Goal: Task Accomplishment & Management: Use online tool/utility

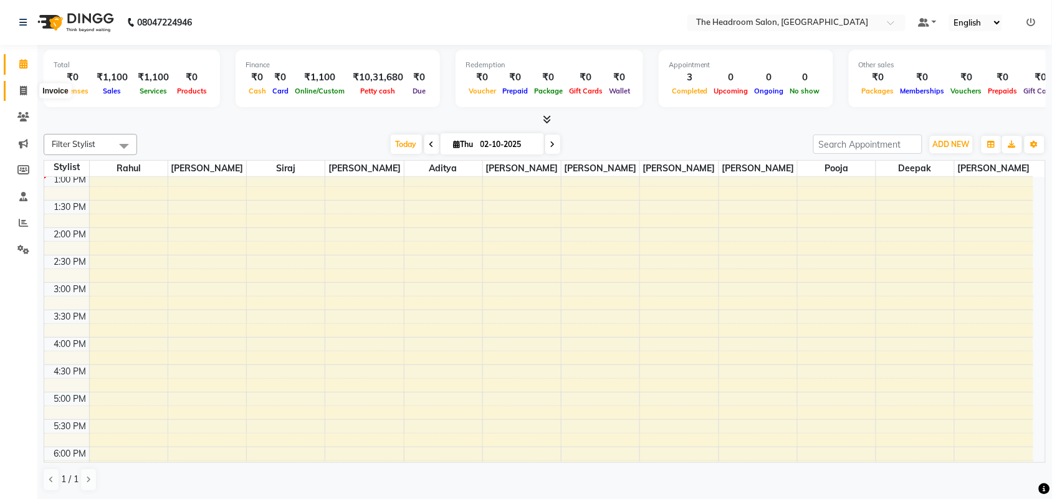
click at [17, 84] on span at bounding box center [23, 91] width 22 height 14
select select "service"
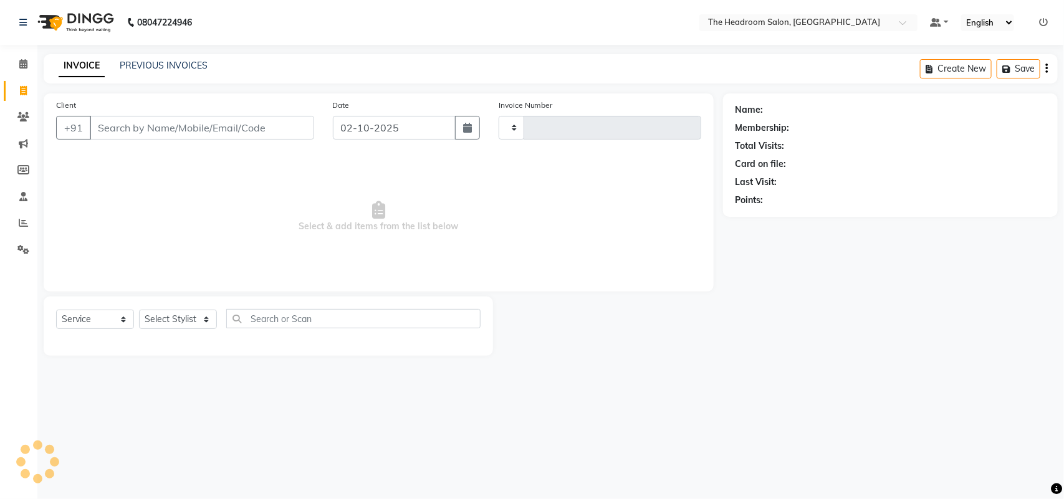
type input "3886"
select select "6933"
click at [111, 132] on input "Client" at bounding box center [202, 128] width 224 height 24
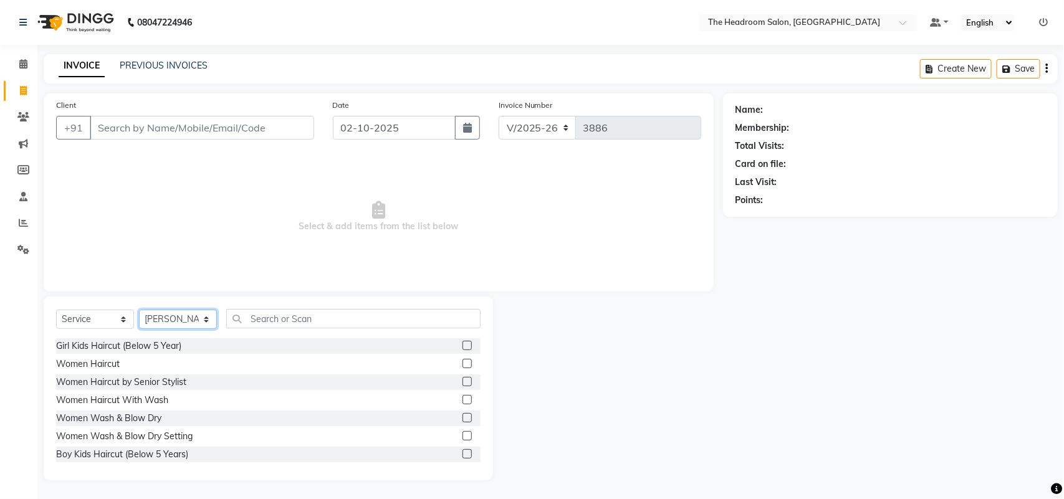
click at [201, 323] on select "Select Stylist [PERSON_NAME] Deepak [PERSON_NAME] [PERSON_NAME] Manager [PERSON…" at bounding box center [178, 319] width 78 height 19
select select "87934"
click at [139, 310] on select "Select Stylist [PERSON_NAME] Deepak [PERSON_NAME] [PERSON_NAME] Manager [PERSON…" at bounding box center [178, 319] width 78 height 19
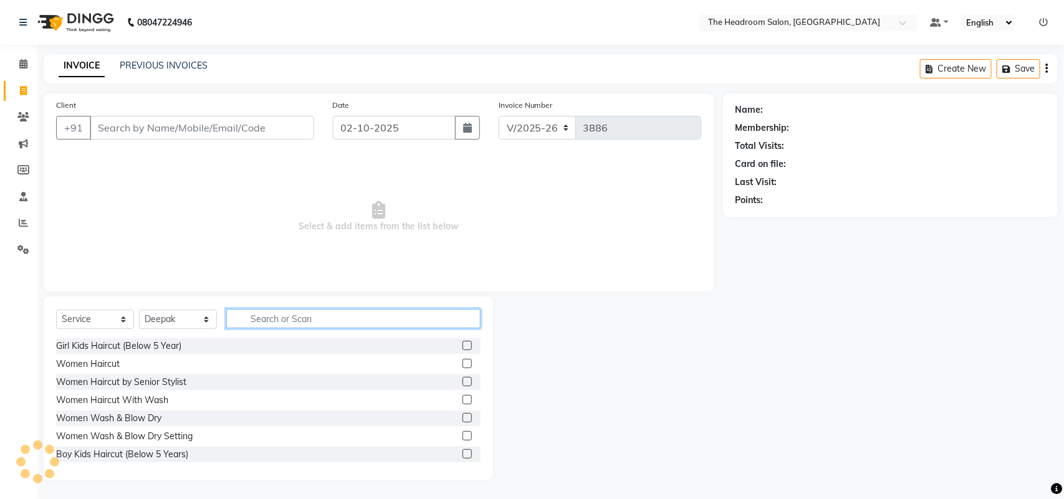
click at [288, 317] on input "text" at bounding box center [353, 318] width 254 height 19
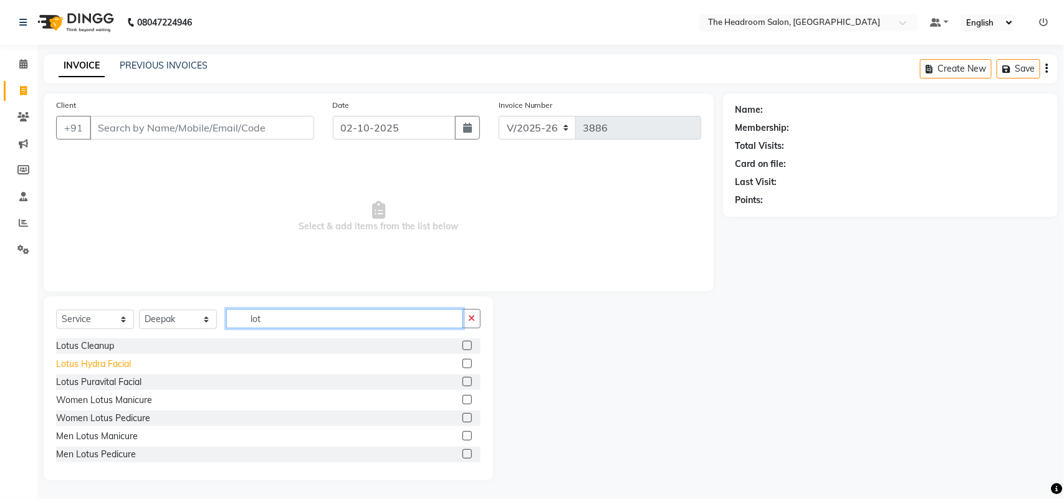
type input "lot"
click at [75, 359] on div "Lotus Hydra Facial" at bounding box center [93, 364] width 75 height 13
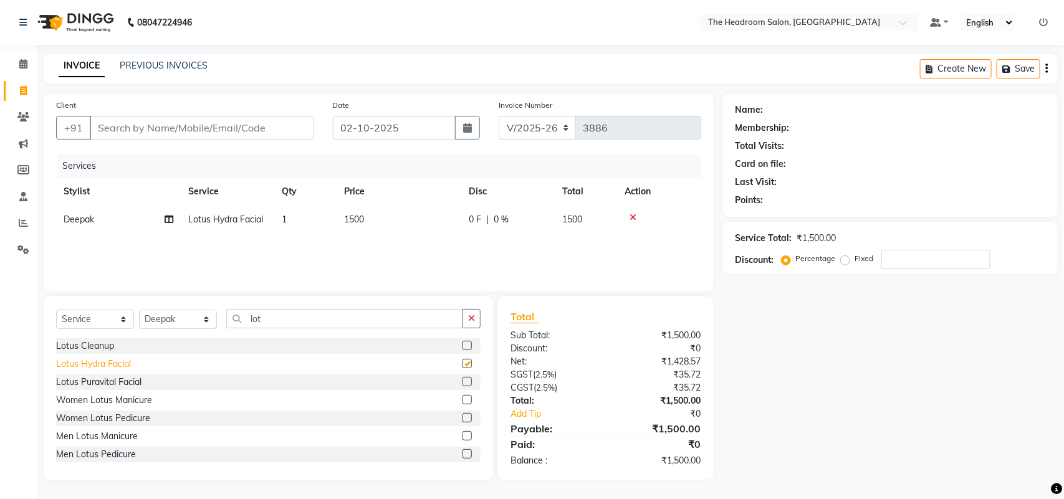
checkbox input "false"
click at [468, 321] on button "button" at bounding box center [472, 318] width 18 height 19
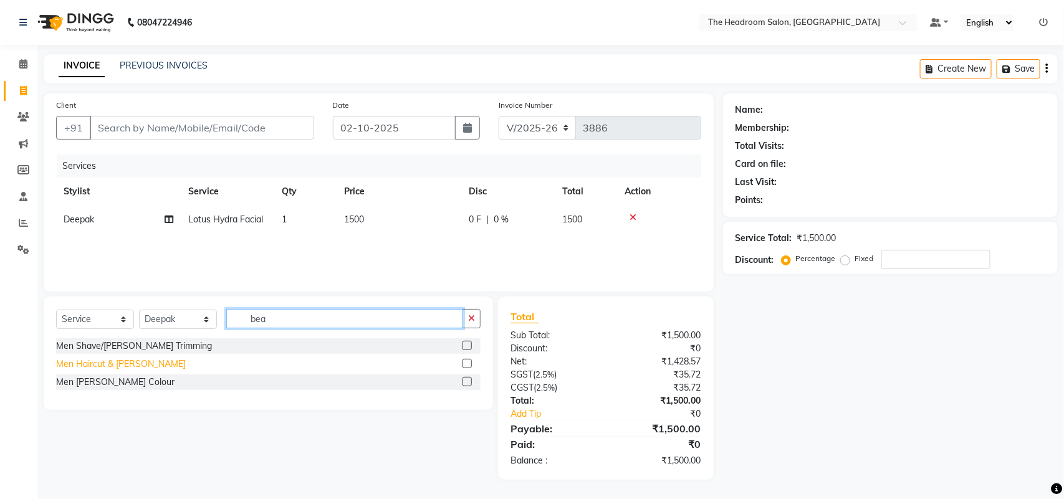
type input "bea"
click at [110, 363] on div "Men Haircut & [PERSON_NAME]" at bounding box center [121, 364] width 130 height 13
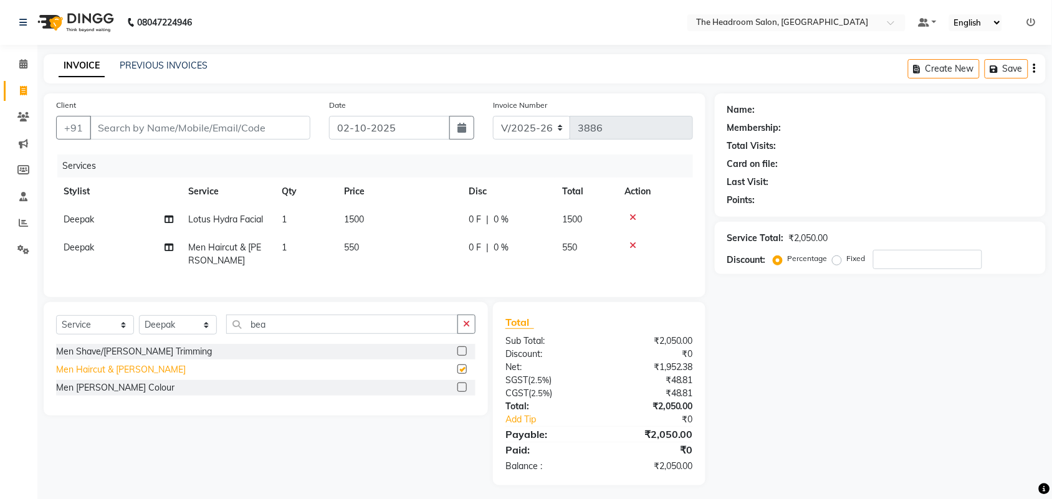
checkbox input "false"
click at [469, 334] on button "button" at bounding box center [467, 324] width 18 height 19
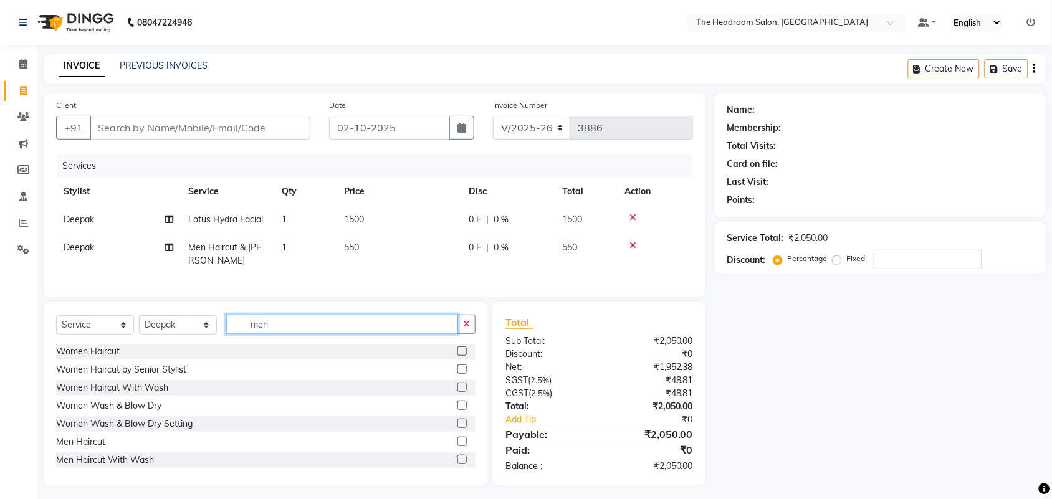
type input "men"
click at [158, 468] on div "Men Haircut With Wash" at bounding box center [266, 461] width 420 height 16
click at [134, 467] on div "Men Haircut With Wash" at bounding box center [105, 460] width 98 height 13
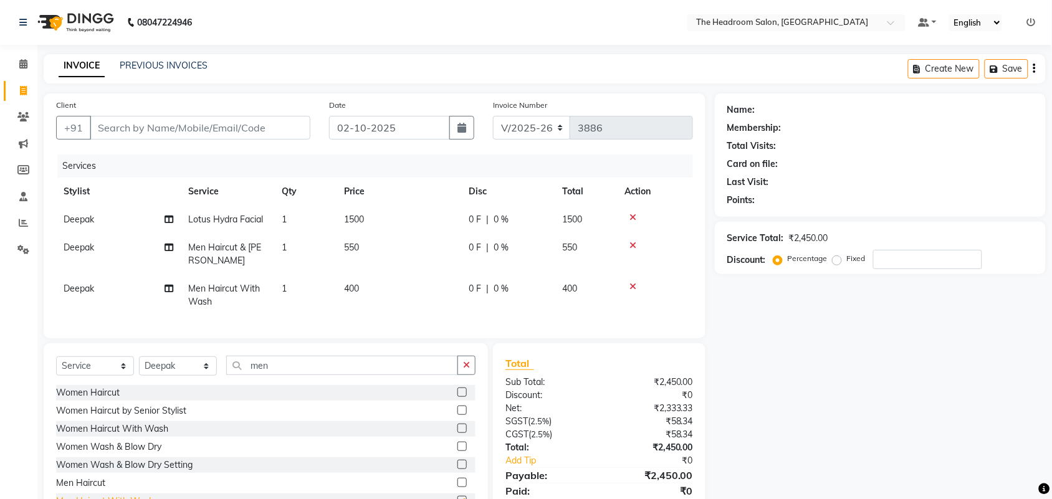
checkbox input "false"
click at [635, 241] on icon at bounding box center [633, 245] width 7 height 9
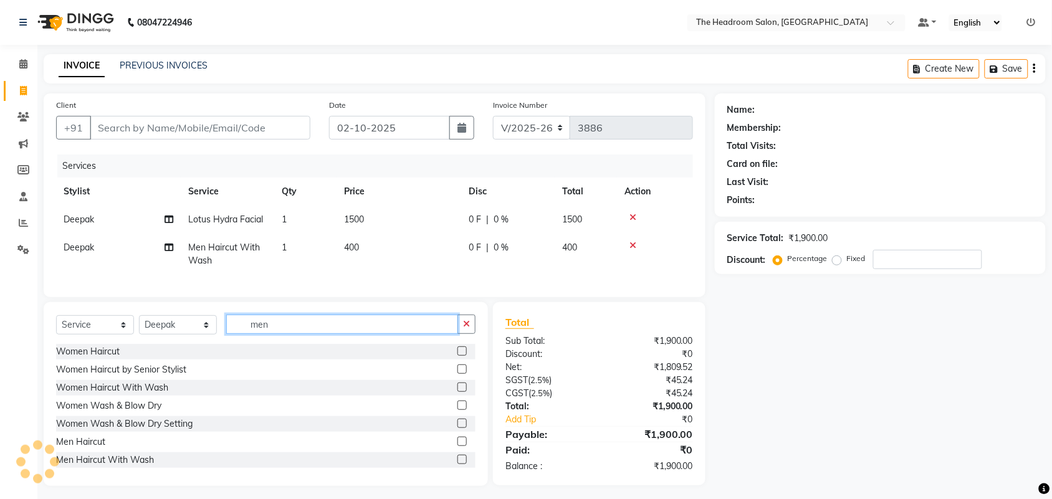
click at [325, 334] on input "men" at bounding box center [342, 324] width 232 height 19
type input "m"
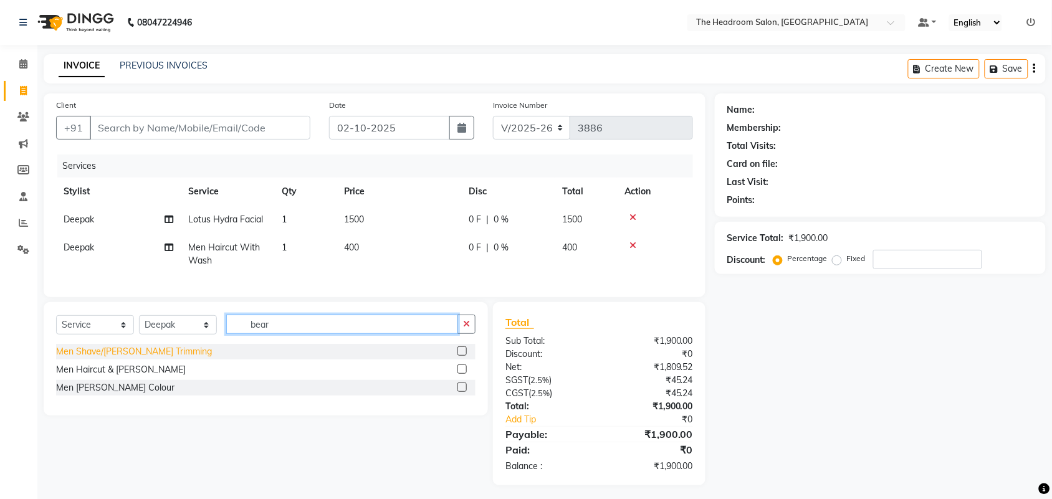
type input "bear"
click at [139, 358] on div "Men Shave/[PERSON_NAME] Trimming" at bounding box center [134, 351] width 156 height 13
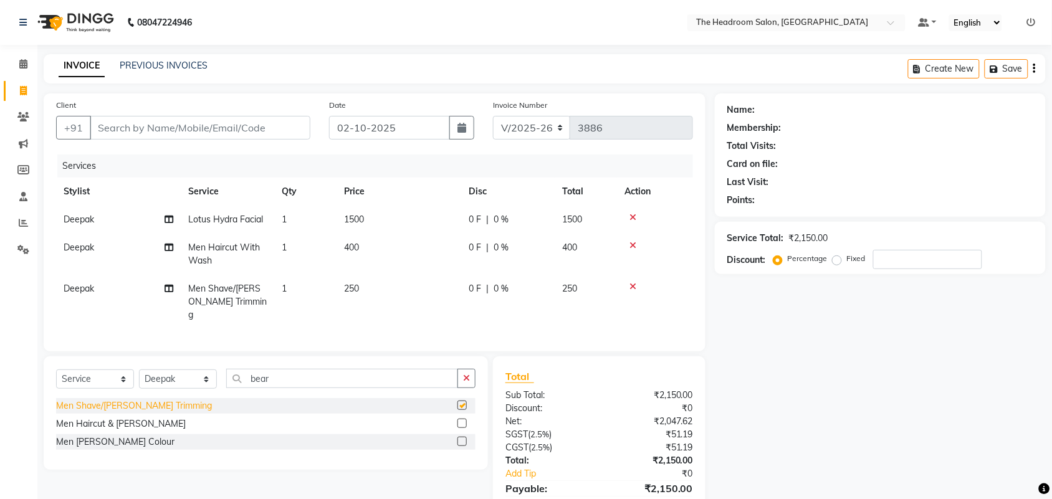
checkbox input "false"
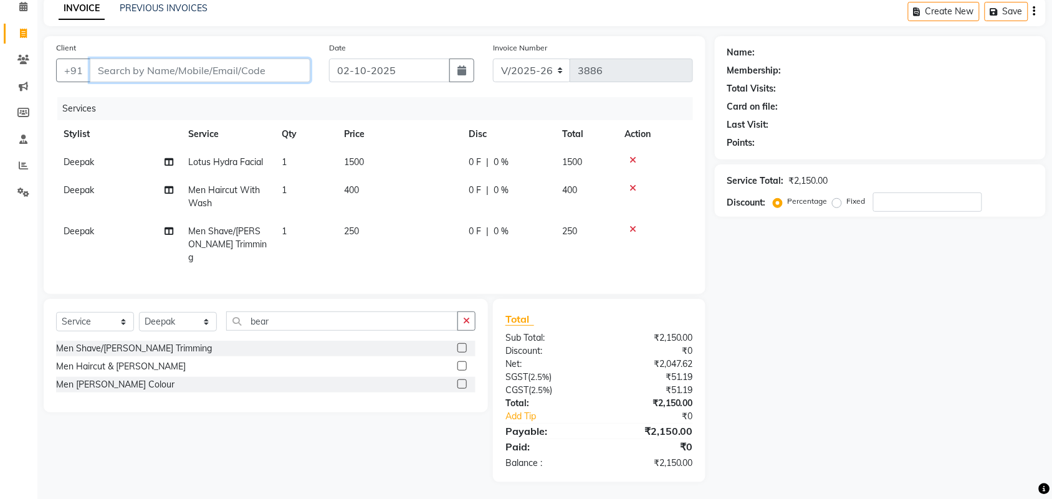
click at [248, 76] on input "Client" at bounding box center [200, 71] width 221 height 24
click at [788, 201] on label "Percentage" at bounding box center [808, 201] width 40 height 11
click at [776, 201] on input "Percentage" at bounding box center [780, 201] width 9 height 9
click at [910, 203] on input "number" at bounding box center [927, 202] width 109 height 19
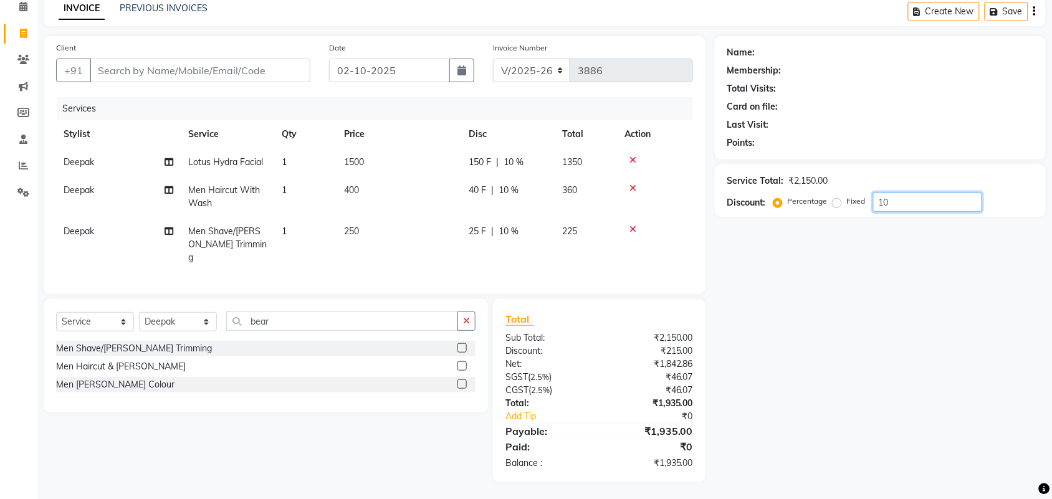
type input "10"
click at [849, 299] on div "Name: Membership: Total Visits: Card on file: Last Visit: Points: Service Total…" at bounding box center [885, 259] width 340 height 446
click at [213, 75] on input "Client" at bounding box center [200, 71] width 221 height 24
click at [244, 69] on input "Client" at bounding box center [200, 71] width 221 height 24
type input "1"
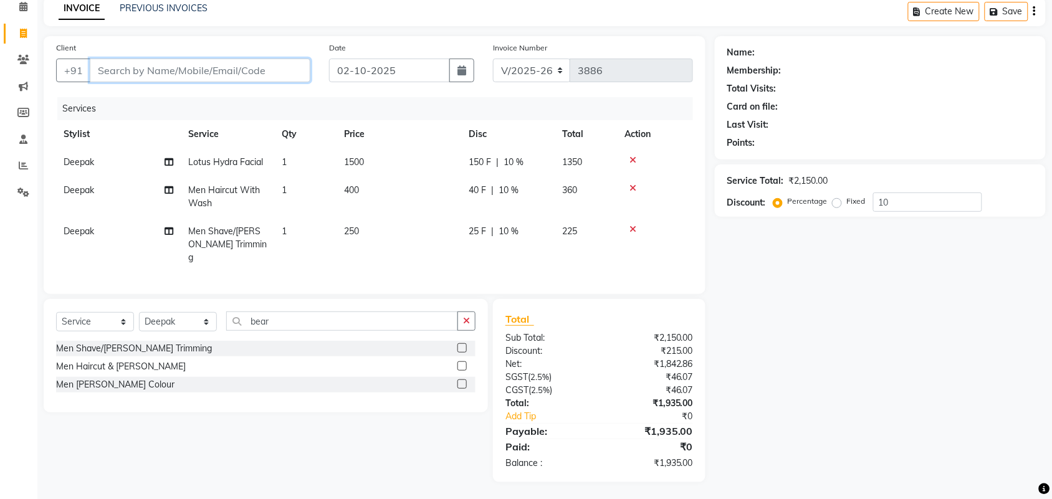
type input "0"
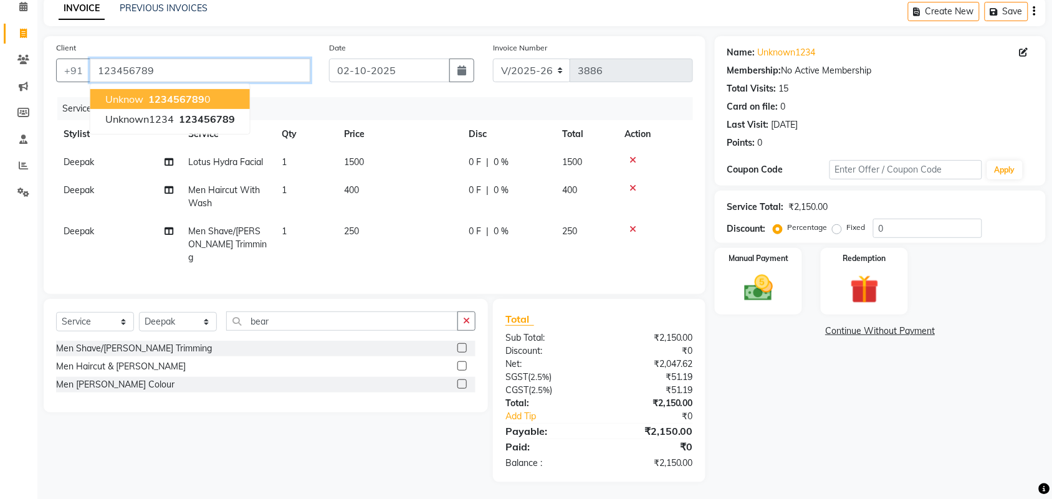
click at [155, 77] on input "123456789" at bounding box center [200, 71] width 221 height 24
click at [150, 94] on span "123456789" at bounding box center [176, 99] width 56 height 12
type input "1234567890"
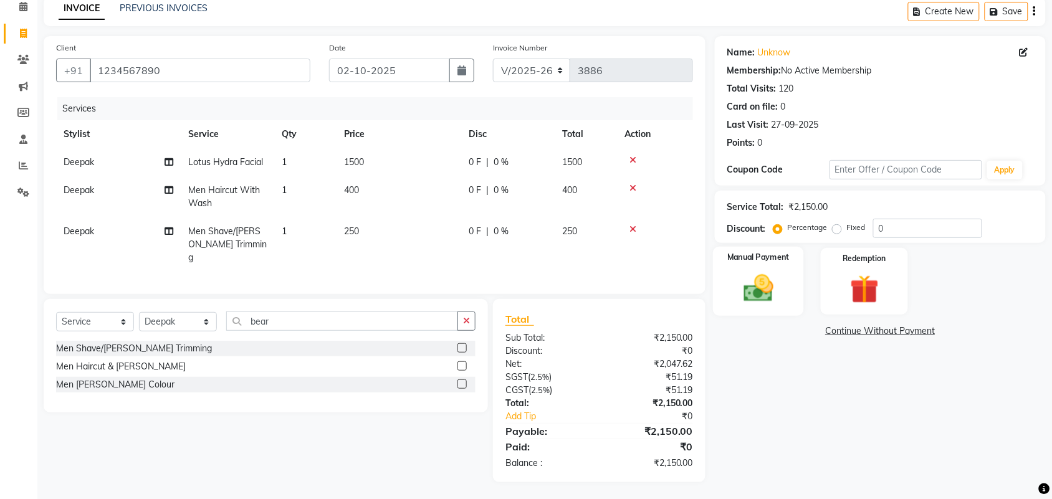
click at [747, 288] on img at bounding box center [758, 288] width 49 height 34
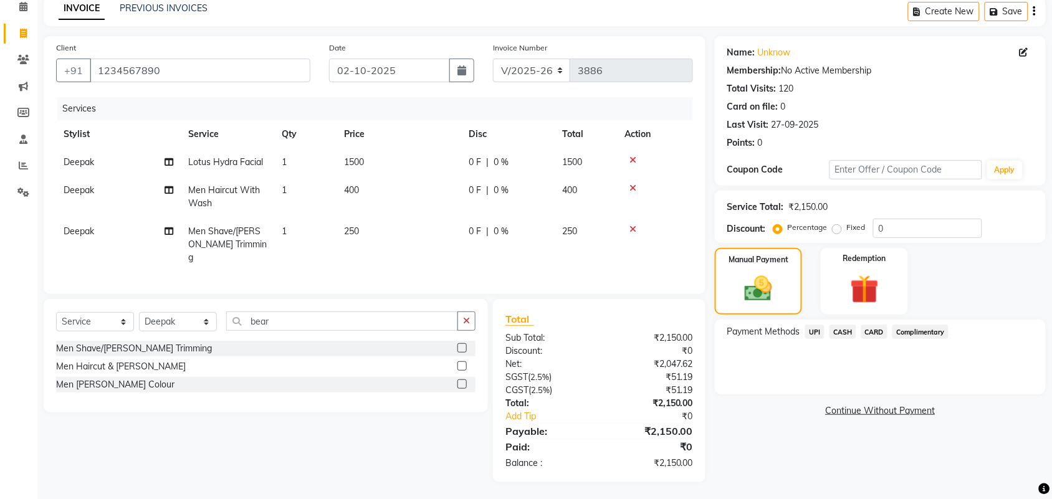
click at [812, 330] on span "UPI" at bounding box center [814, 332] width 19 height 14
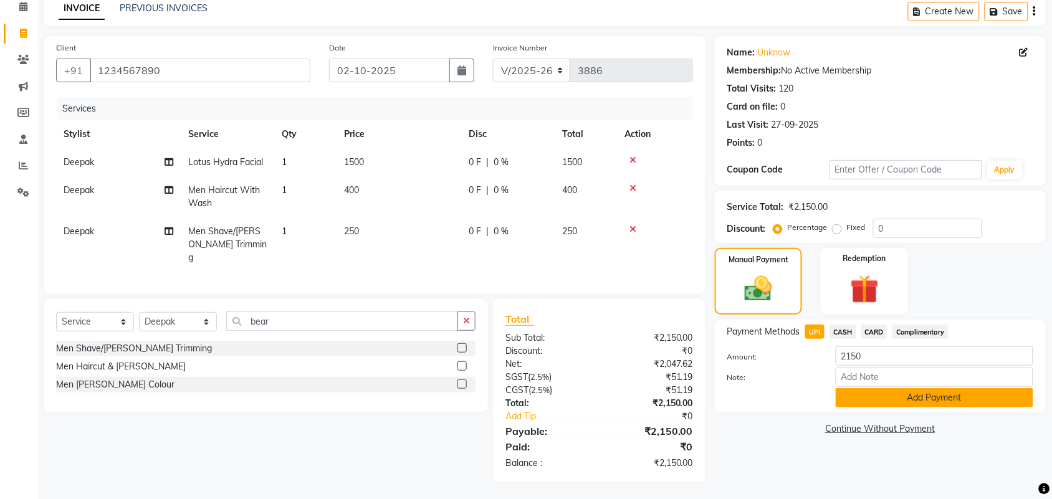
click at [893, 396] on button "Add Payment" at bounding box center [935, 397] width 198 height 19
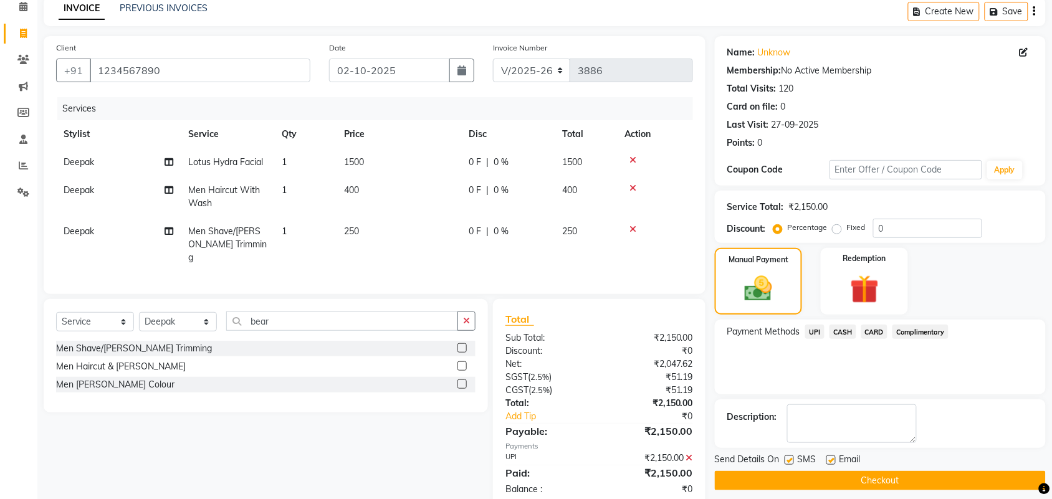
click at [903, 481] on button "Checkout" at bounding box center [880, 480] width 331 height 19
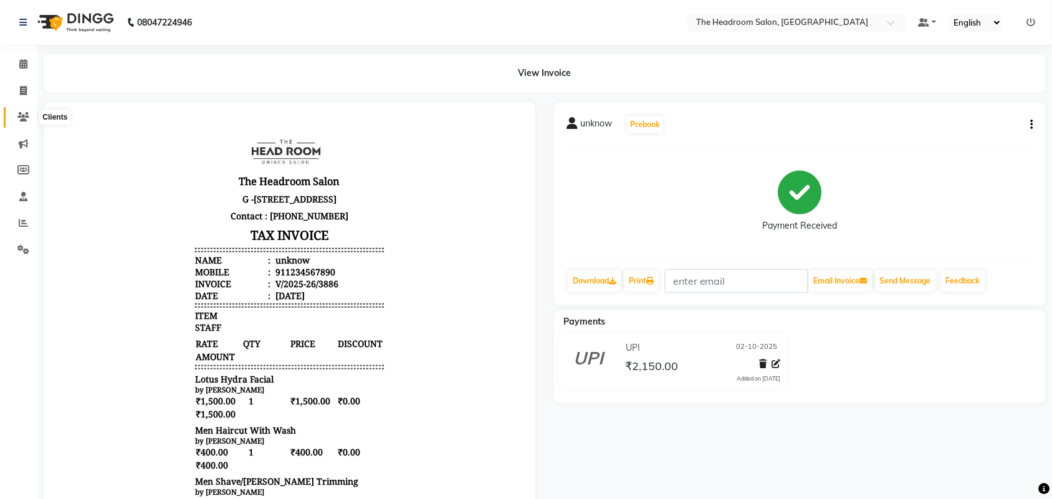
click at [29, 114] on span at bounding box center [23, 117] width 22 height 14
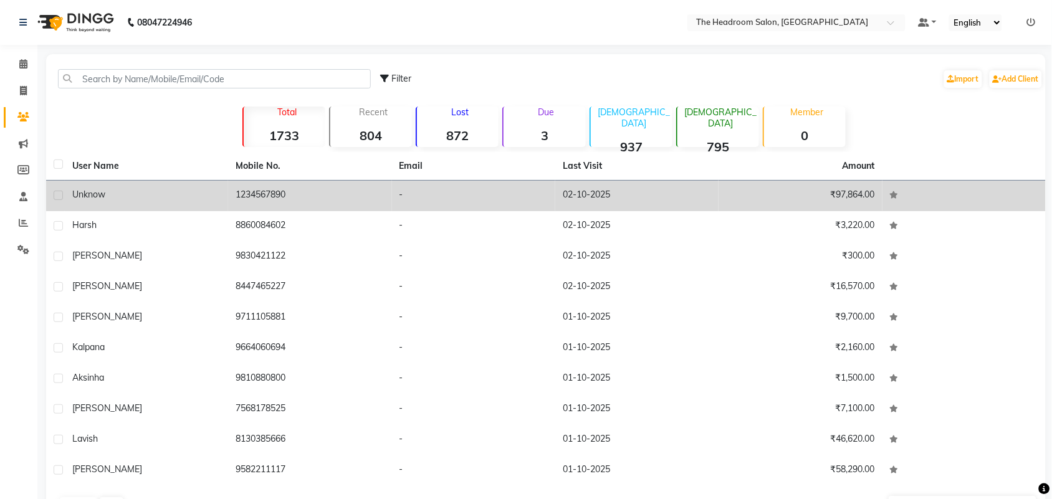
click at [72, 191] on span "unknow" at bounding box center [88, 194] width 33 height 11
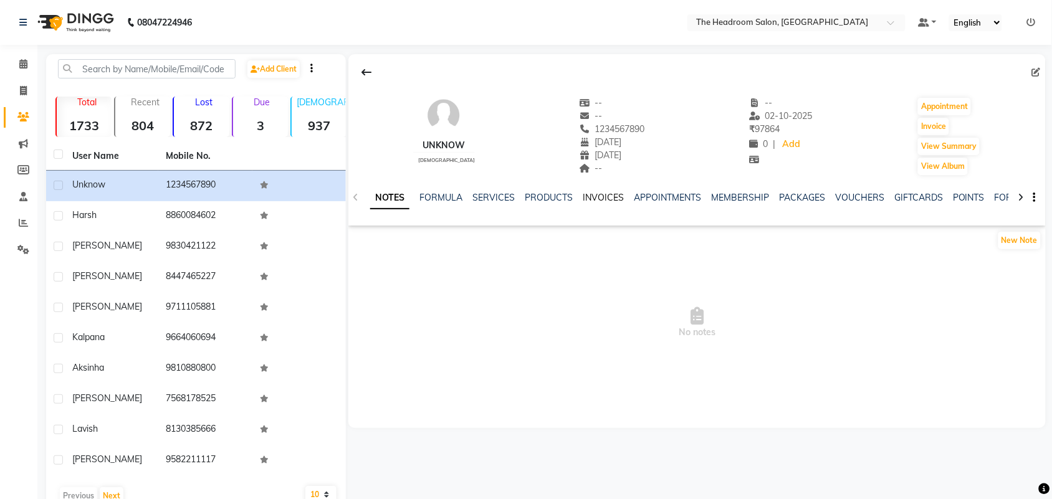
click at [603, 192] on link "INVOICES" at bounding box center [603, 197] width 41 height 11
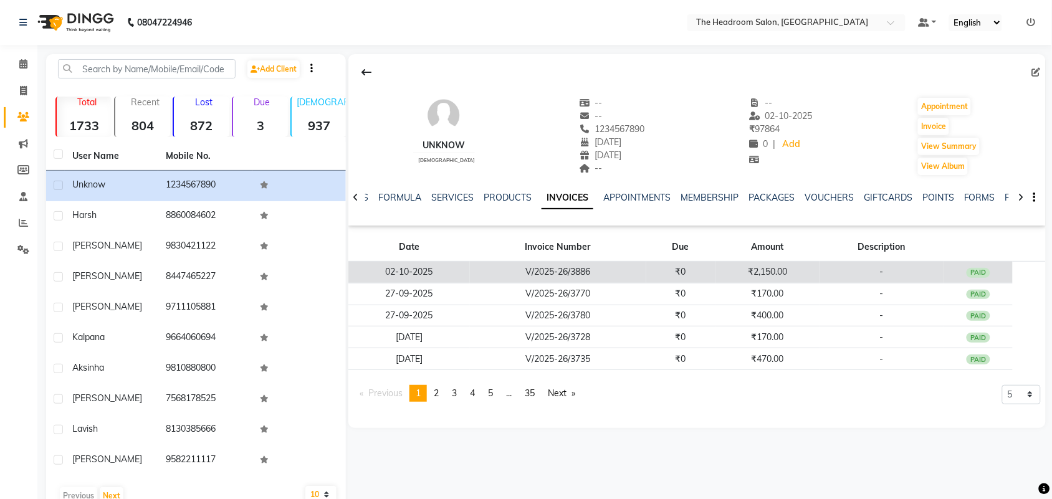
click at [540, 269] on td "V/2025-26/3886" at bounding box center [558, 273] width 176 height 22
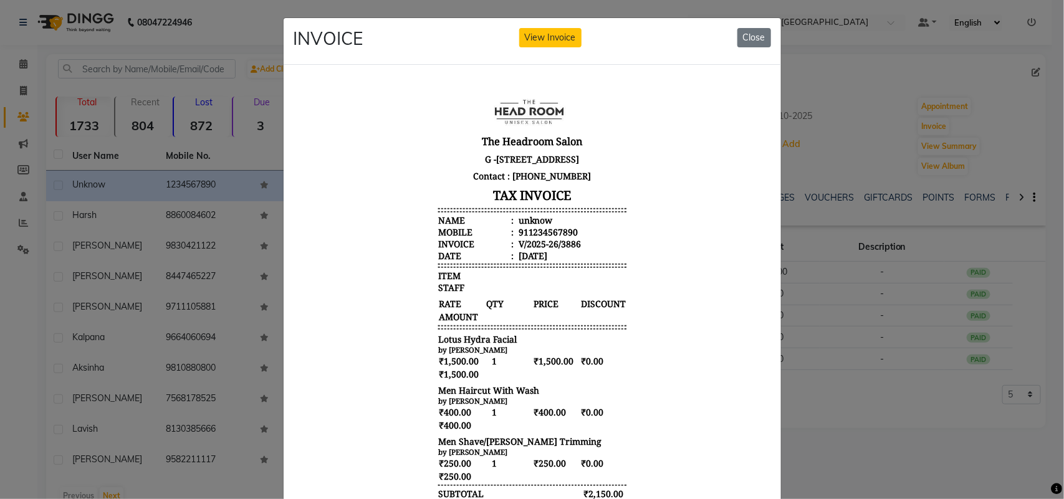
scroll to position [10, 0]
click at [748, 35] on button "Close" at bounding box center [754, 37] width 34 height 19
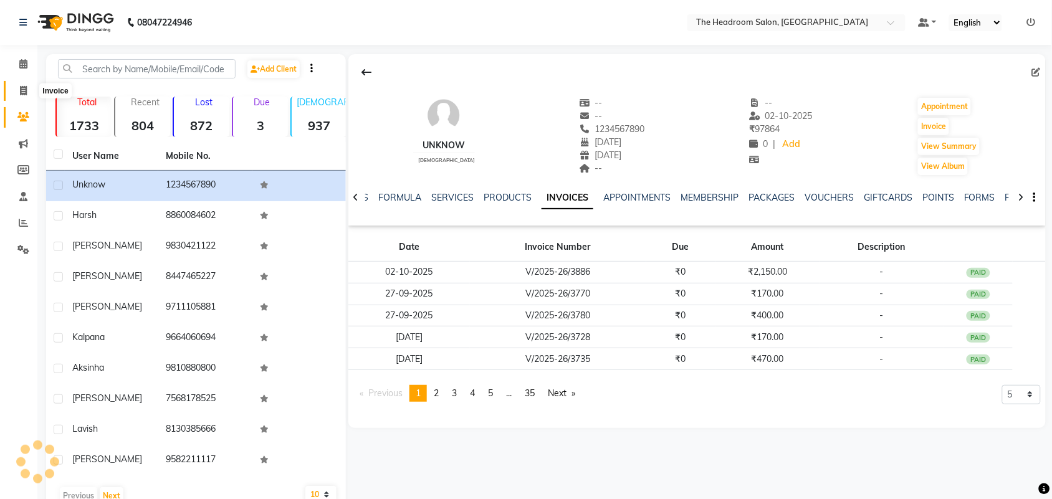
click at [22, 90] on icon at bounding box center [23, 90] width 7 height 9
select select "service"
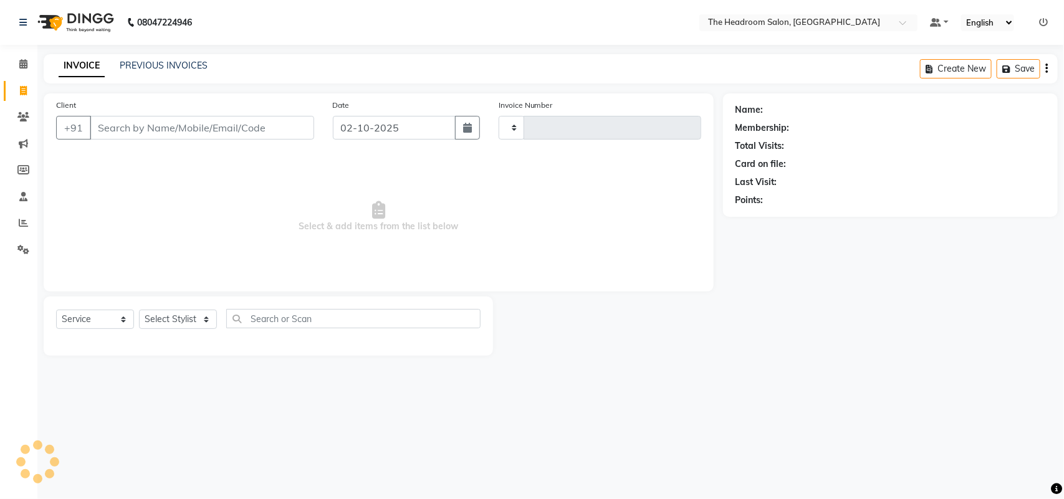
type input "3887"
select select "6933"
select select "58237"
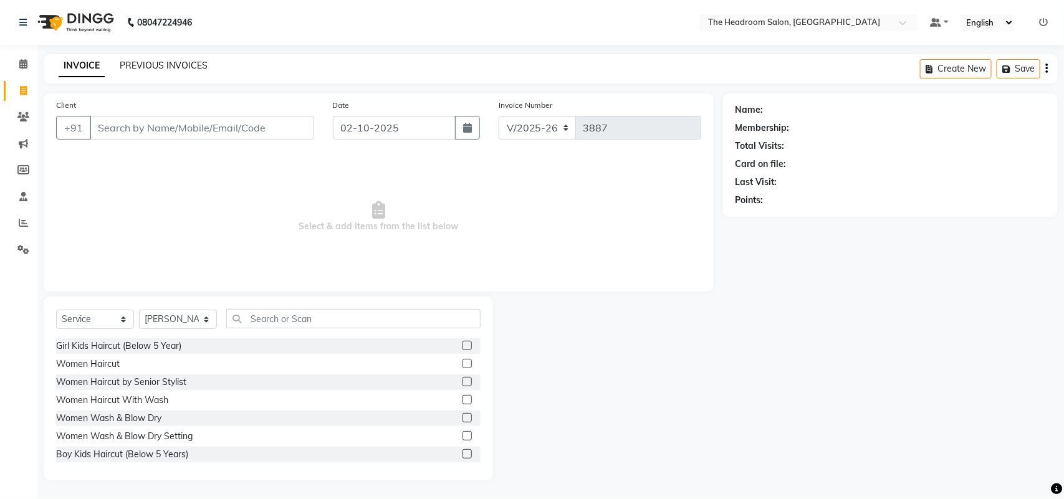
click at [142, 60] on link "PREVIOUS INVOICES" at bounding box center [164, 65] width 88 height 11
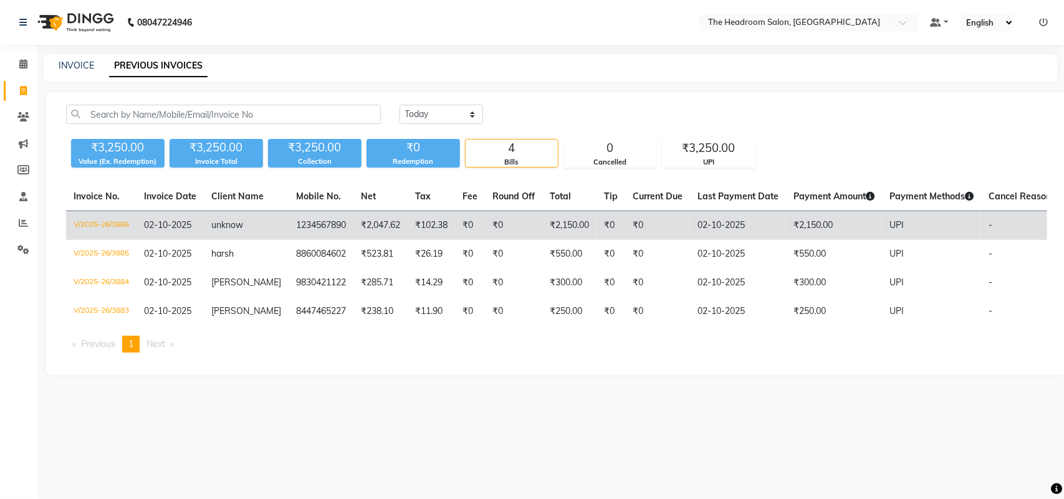
click at [818, 224] on td "₹2,150.00" at bounding box center [834, 225] width 96 height 29
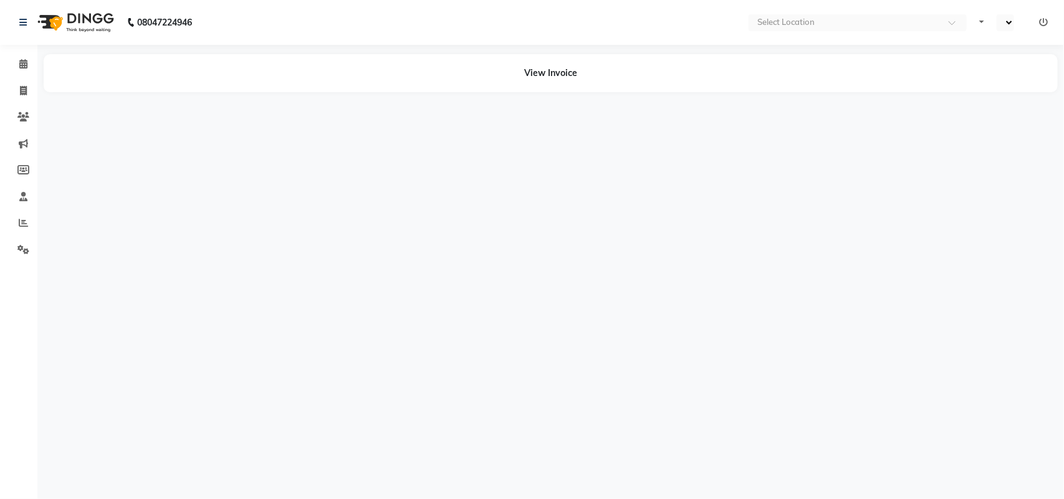
select select "en"
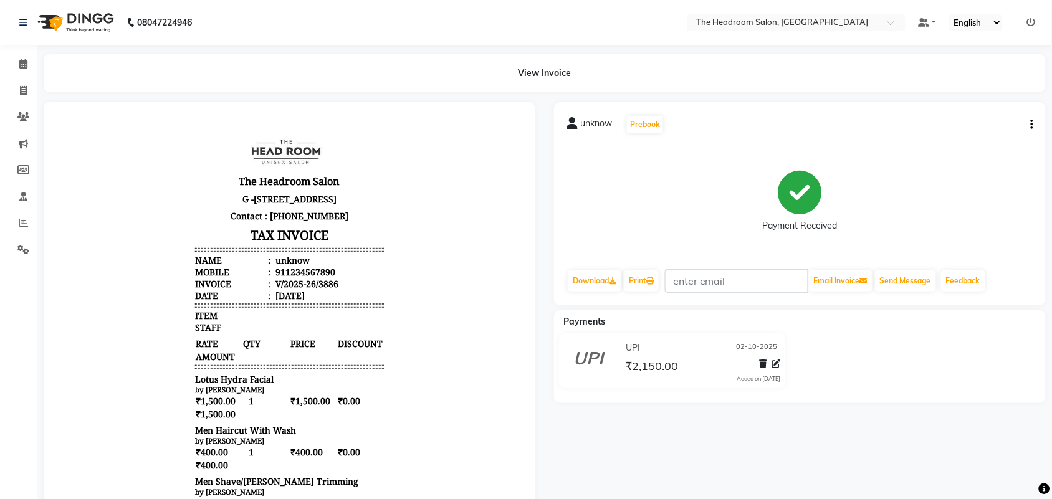
click at [1033, 125] on icon "button" at bounding box center [1032, 125] width 2 height 1
click at [1032, 125] on icon "button" at bounding box center [1032, 125] width 2 height 1
click at [1005, 108] on div "Split Service Amount" at bounding box center [970, 110] width 85 height 16
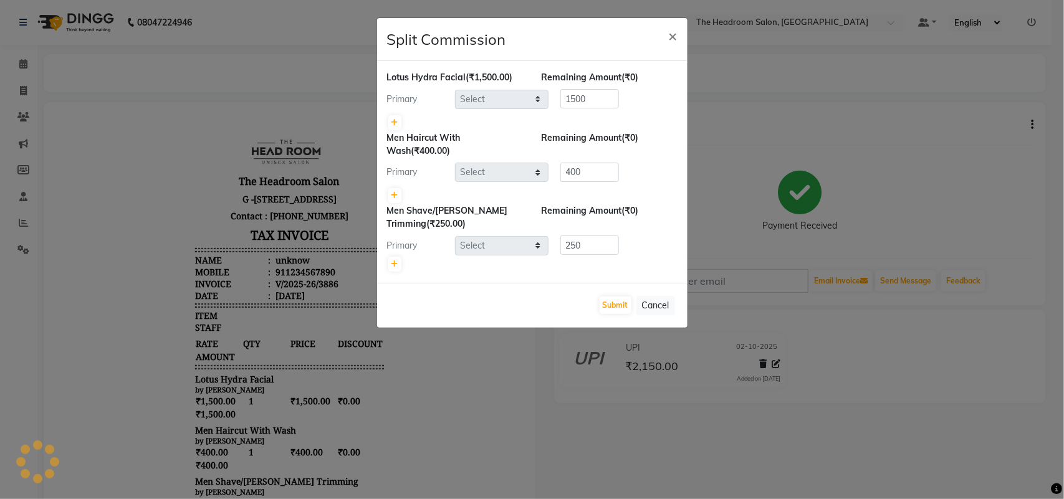
select select "87934"
click at [674, 34] on span "×" at bounding box center [673, 35] width 9 height 19
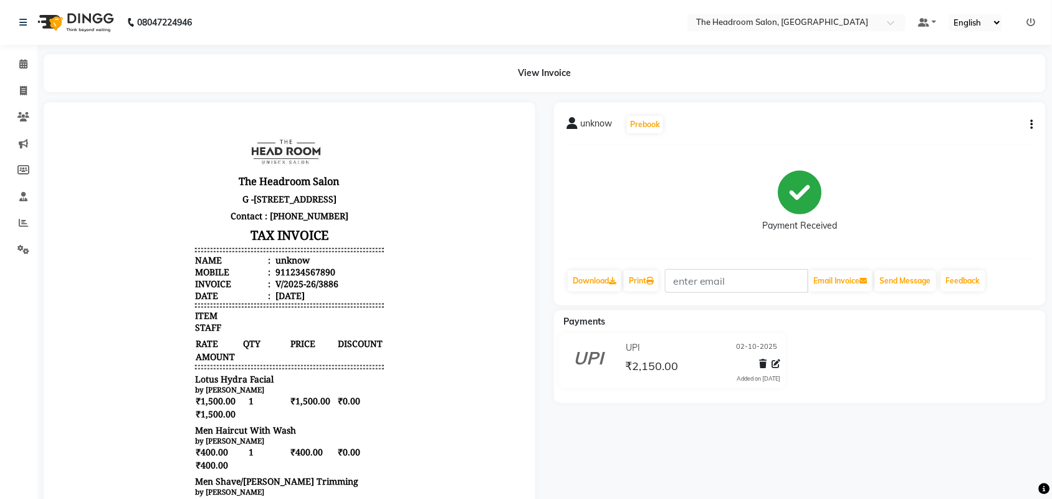
click at [1032, 125] on icon "button" at bounding box center [1032, 125] width 2 height 1
click at [971, 92] on div "Cancel Invoice" at bounding box center [970, 94] width 85 height 16
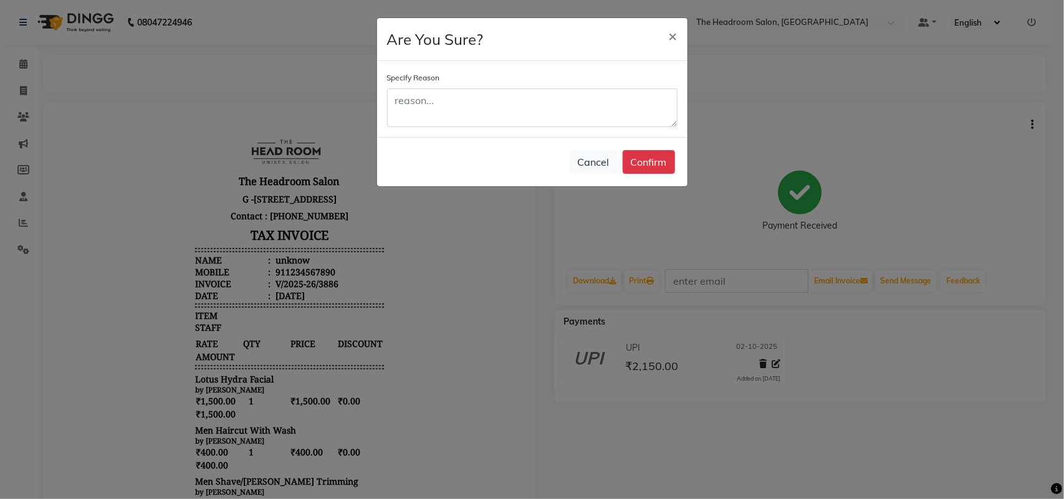
click at [1013, 178] on ngb-modal-window "Are You Sure? × Specify Reason Cancel Confirm" at bounding box center [532, 249] width 1064 height 499
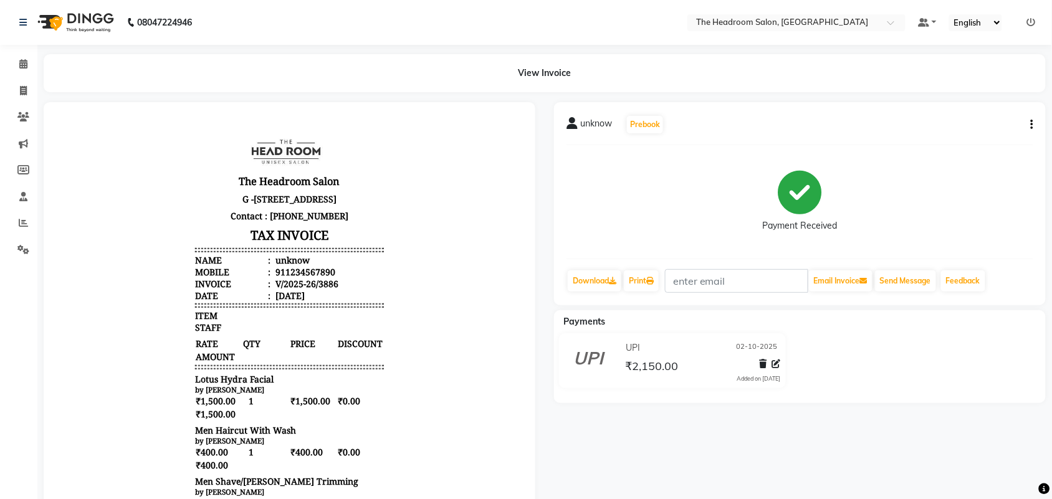
click at [1032, 125] on icon "button" at bounding box center [1032, 125] width 2 height 1
click at [973, 139] on div "Edit Invoice" at bounding box center [970, 141] width 85 height 16
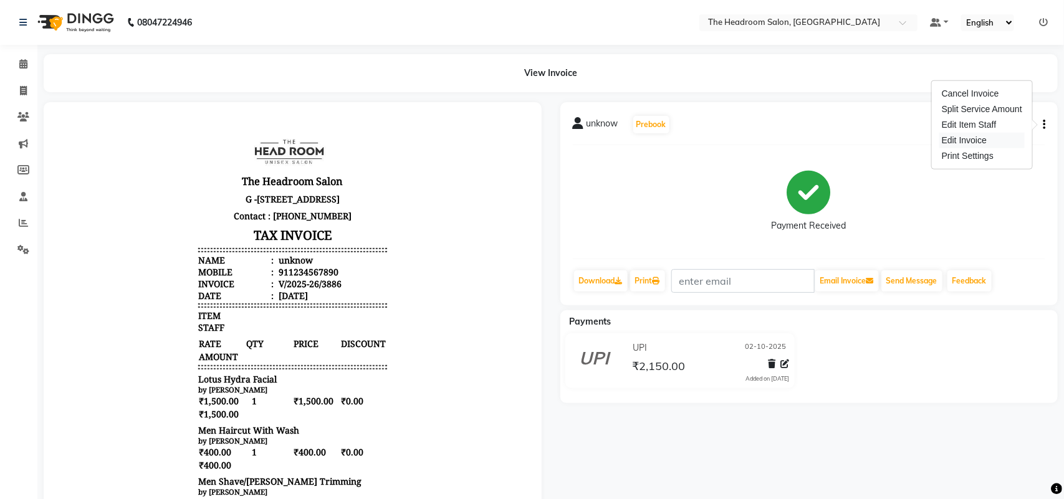
select select "service"
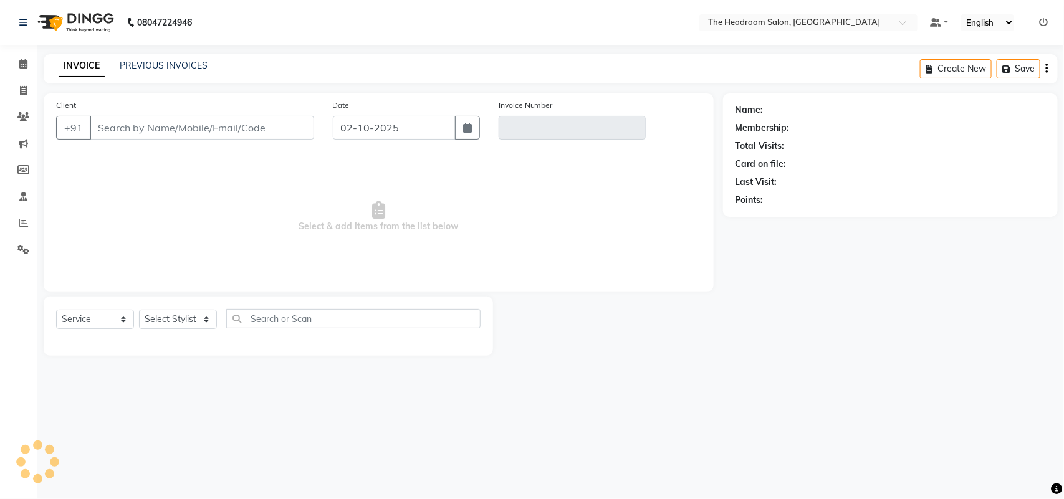
select select "58237"
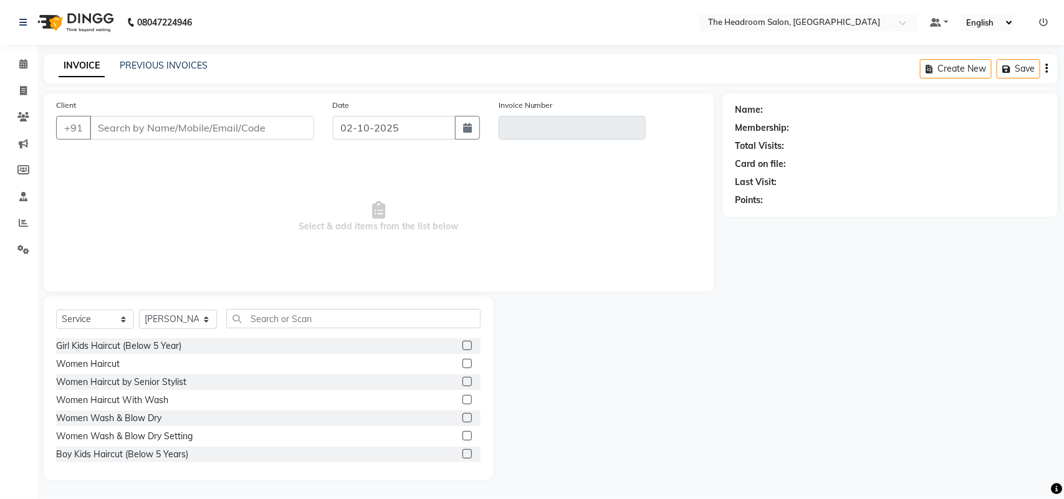
type input "1234567890"
type input "V/2025-26/3886"
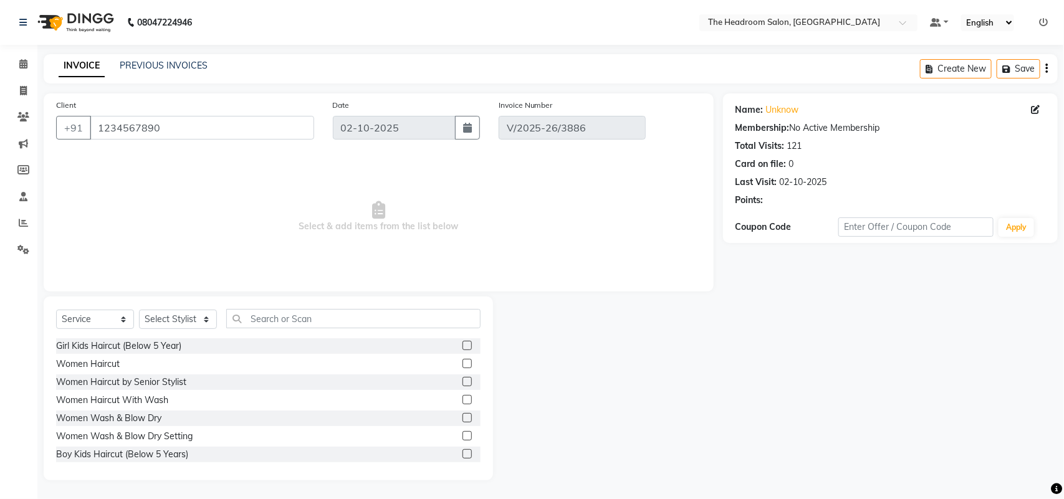
select select "select"
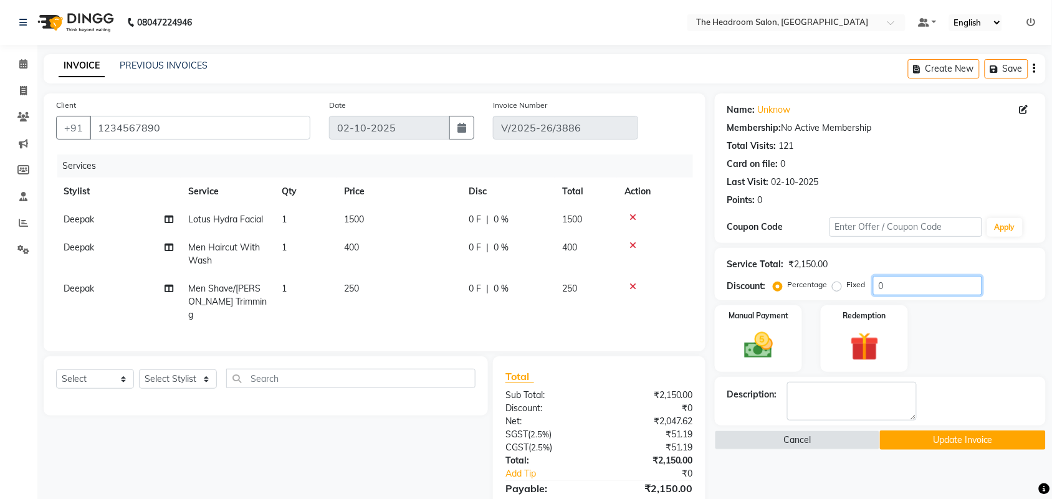
click at [908, 284] on input "0" at bounding box center [927, 285] width 109 height 19
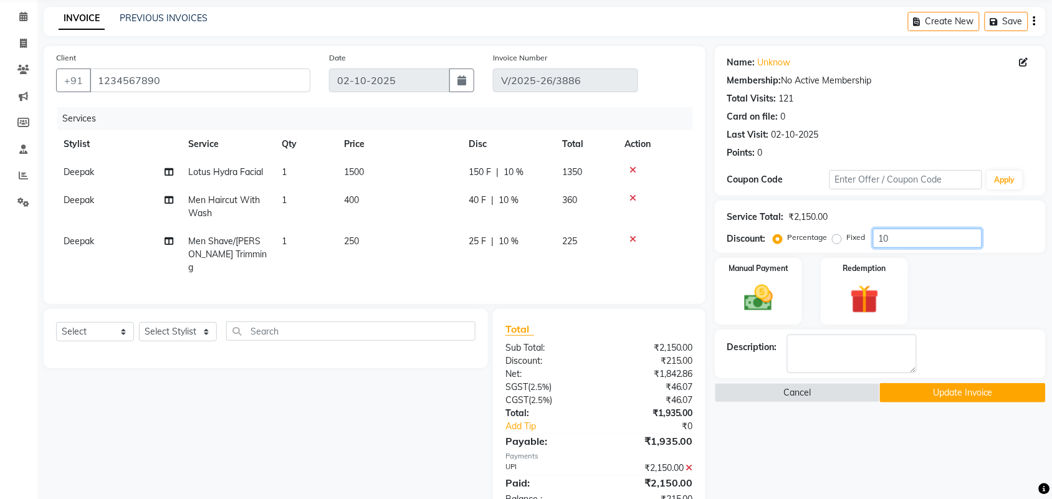
scroll to position [73, 0]
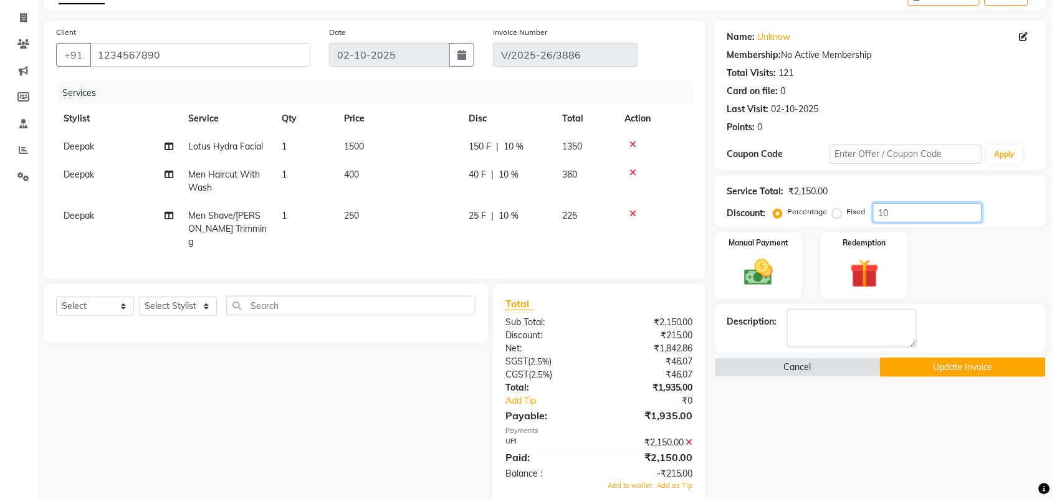
type input "10"
click at [987, 362] on button "Update Invoice" at bounding box center [962, 367] width 165 height 19
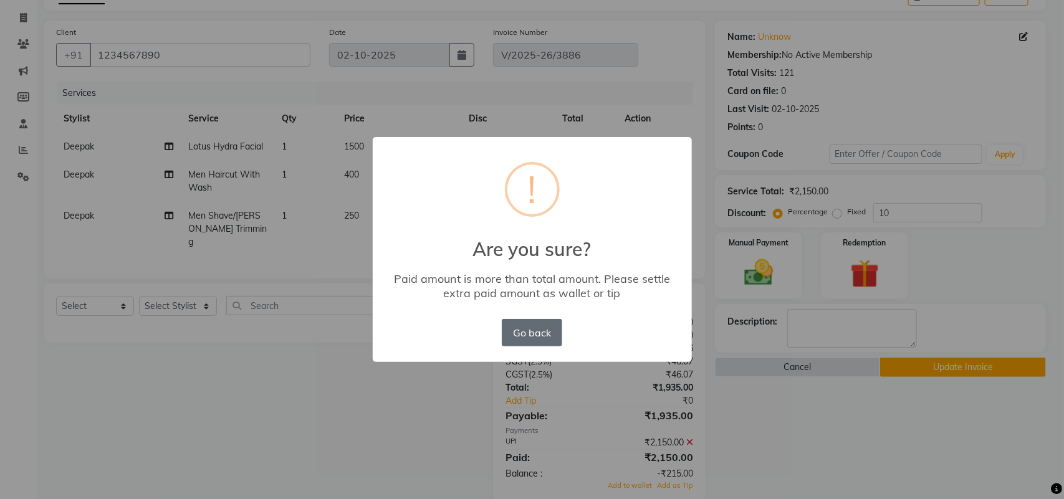
drag, startPoint x: 530, startPoint y: 331, endPoint x: 537, endPoint y: 324, distance: 10.1
click at [532, 328] on button "Go back" at bounding box center [532, 332] width 60 height 27
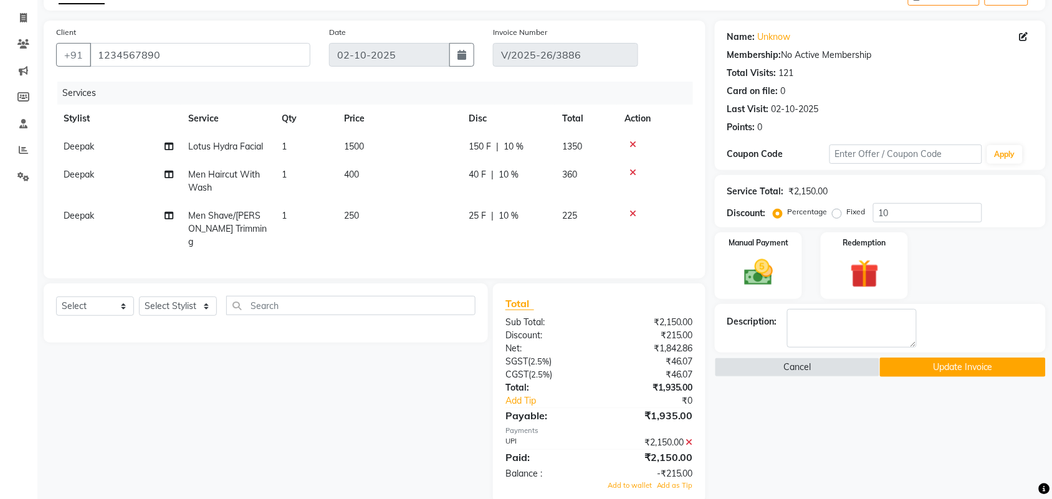
click at [924, 368] on button "Update Invoice" at bounding box center [962, 367] width 165 height 19
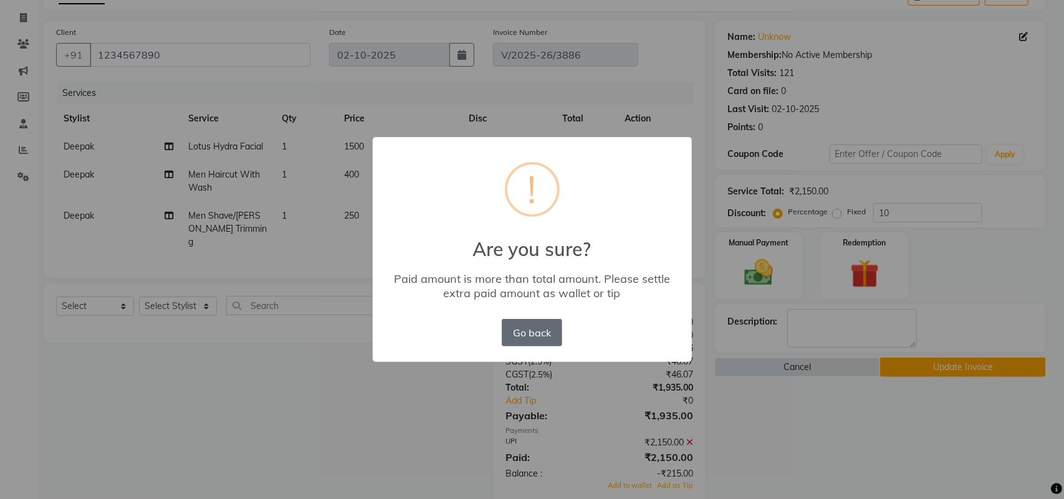
click at [537, 340] on button "Go back" at bounding box center [532, 332] width 60 height 27
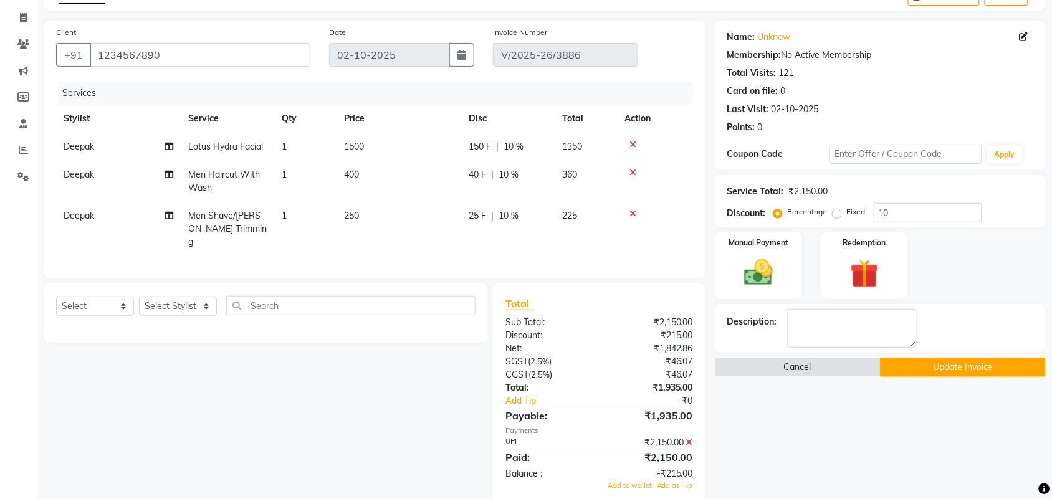
click at [690, 438] on icon at bounding box center [689, 442] width 7 height 9
click at [690, 449] on hr at bounding box center [600, 449] width 188 height 1
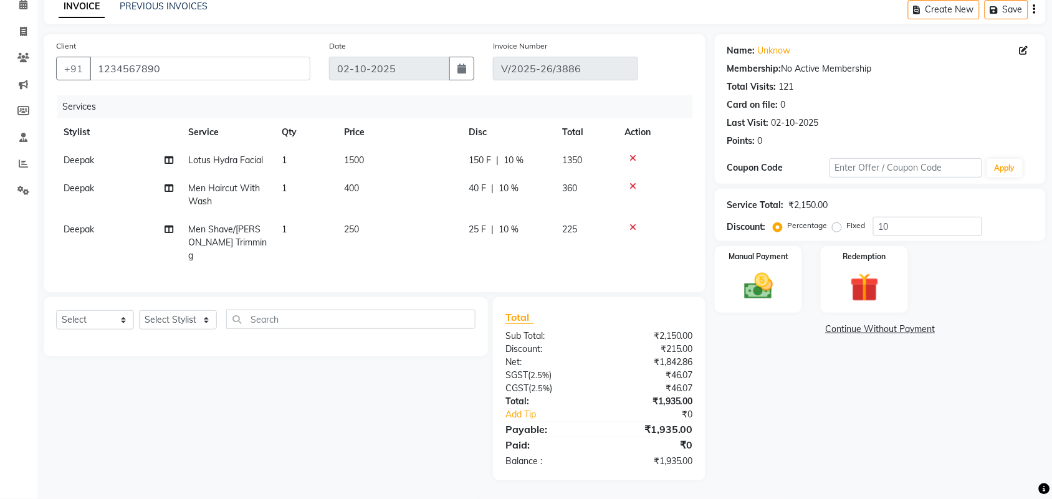
scroll to position [57, 0]
click at [795, 300] on div "Manual Payment" at bounding box center [758, 282] width 91 height 70
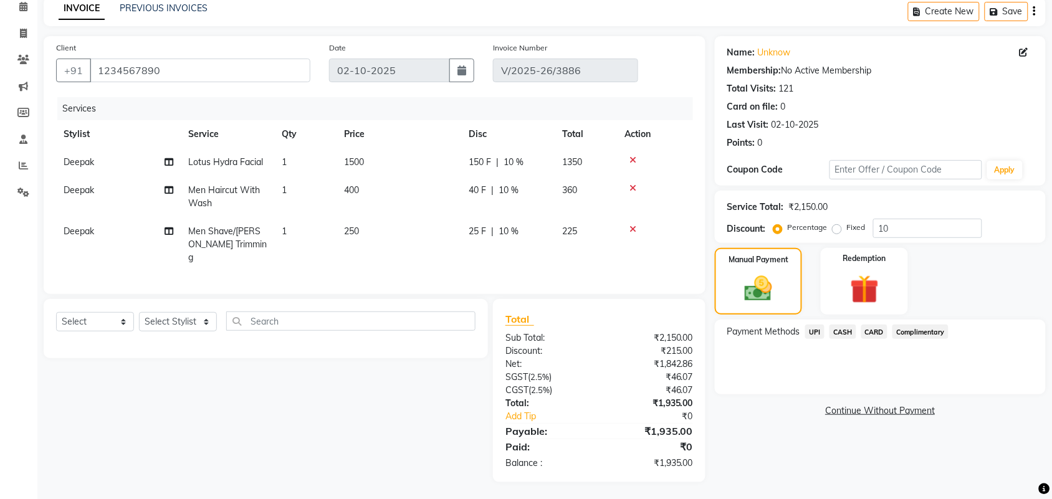
click at [818, 334] on span "UPI" at bounding box center [814, 332] width 19 height 14
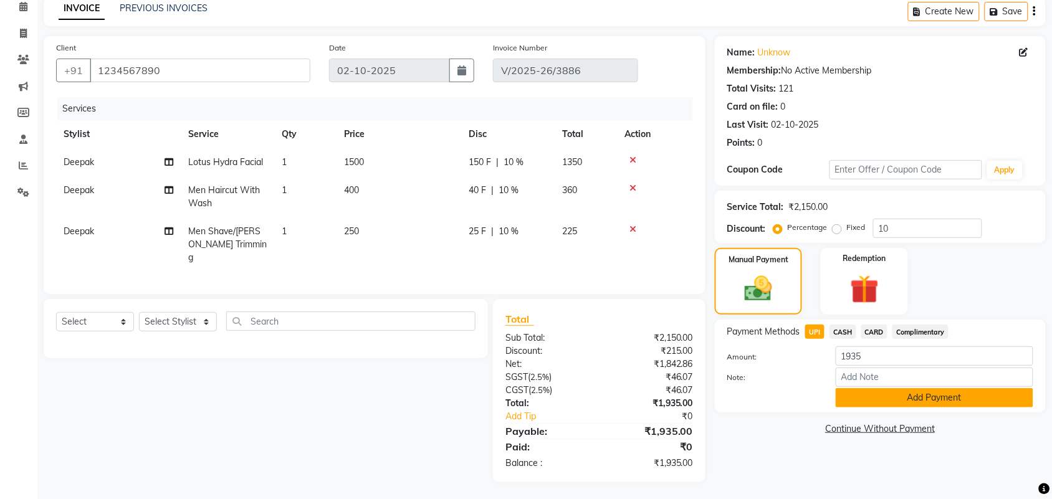
click at [880, 397] on button "Add Payment" at bounding box center [935, 397] width 198 height 19
click at [880, 397] on div "Name: Unknow Membership: No Active Membership Total Visits: 121 Card on file: 0…" at bounding box center [885, 259] width 340 height 446
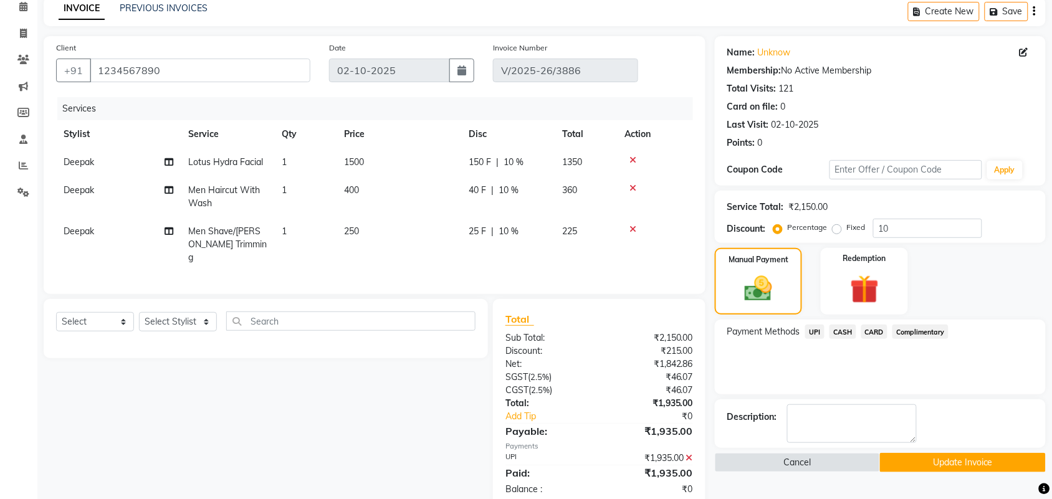
click at [940, 462] on button "Update Invoice" at bounding box center [962, 462] width 165 height 19
click at [940, 462] on div "Cancel Update Invoice" at bounding box center [880, 462] width 331 height 19
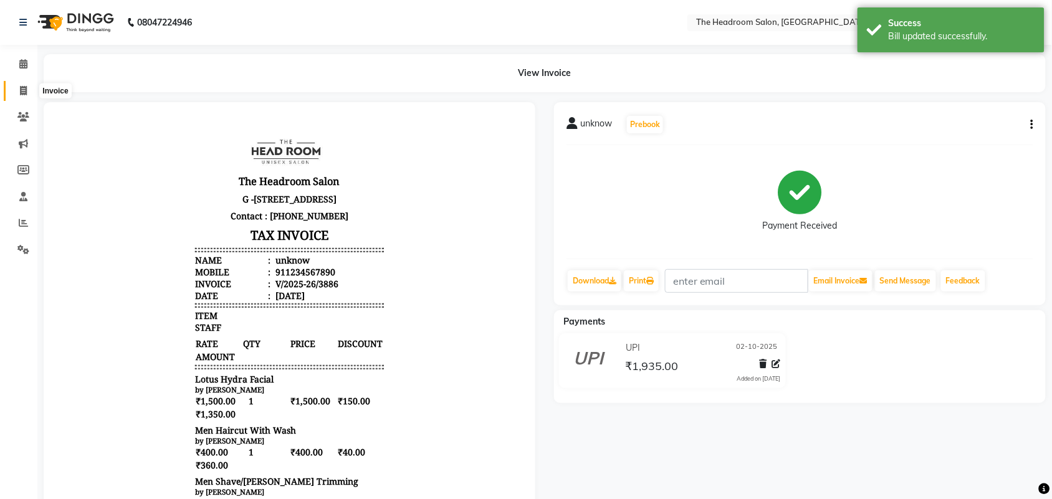
click at [19, 92] on span at bounding box center [23, 91] width 22 height 14
select select "service"
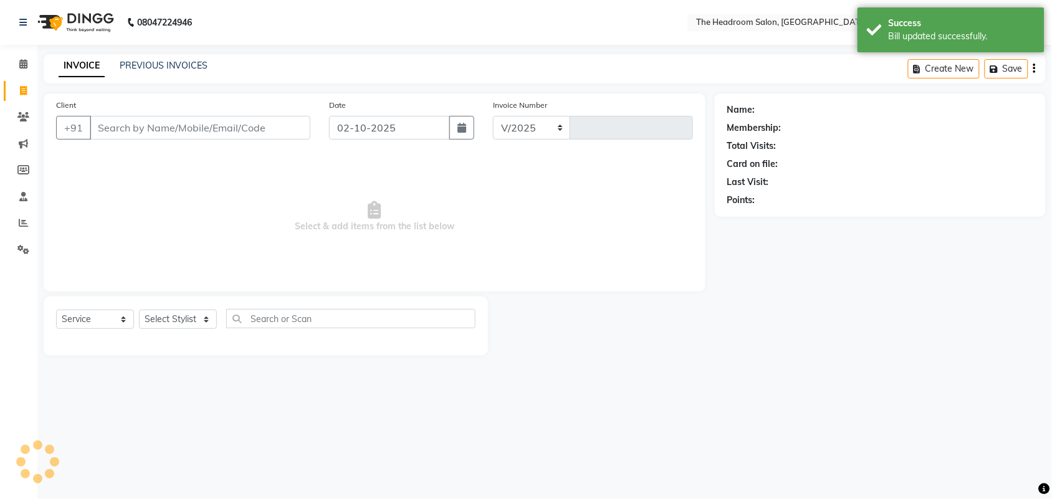
select select "6933"
type input "3887"
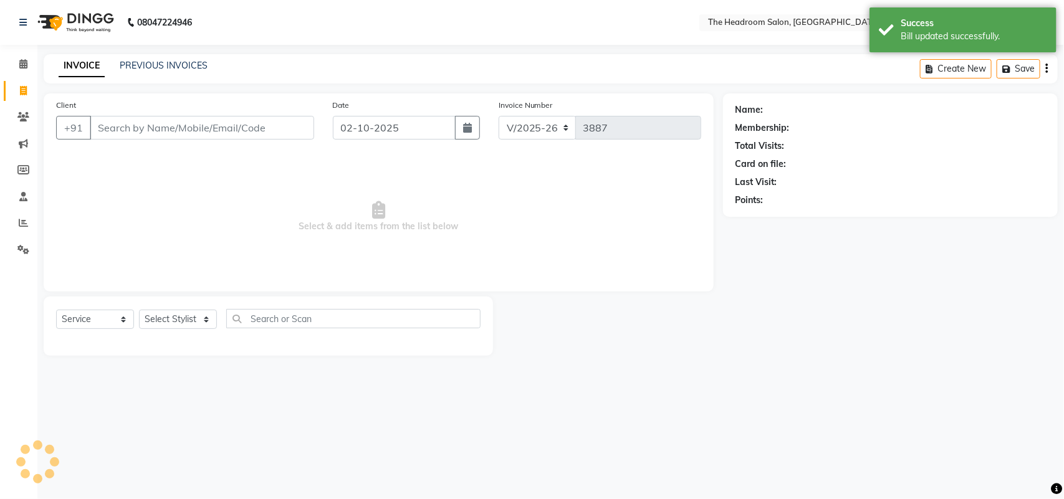
click at [156, 59] on div "PREVIOUS INVOICES" at bounding box center [164, 65] width 88 height 13
click at [178, 63] on link "PREVIOUS INVOICES" at bounding box center [164, 65] width 88 height 11
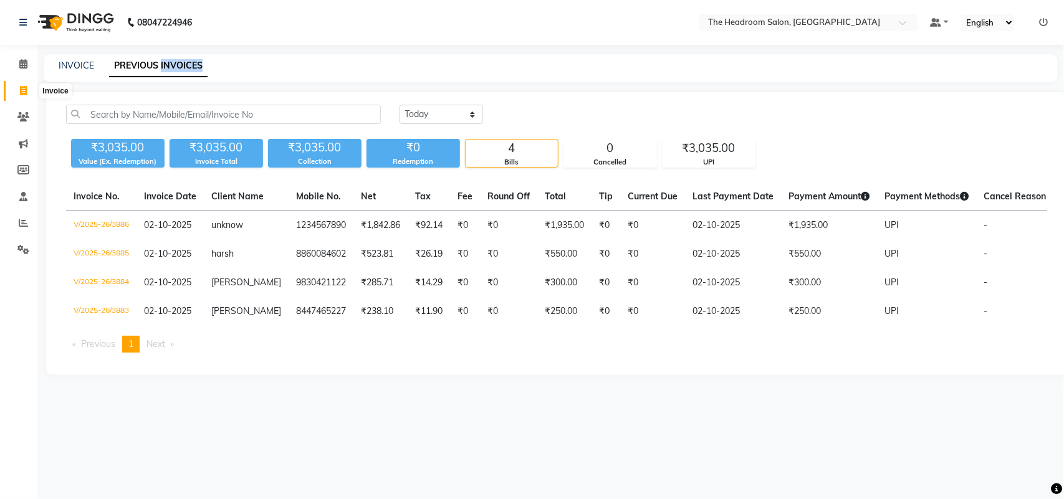
click at [22, 87] on icon at bounding box center [23, 90] width 7 height 9
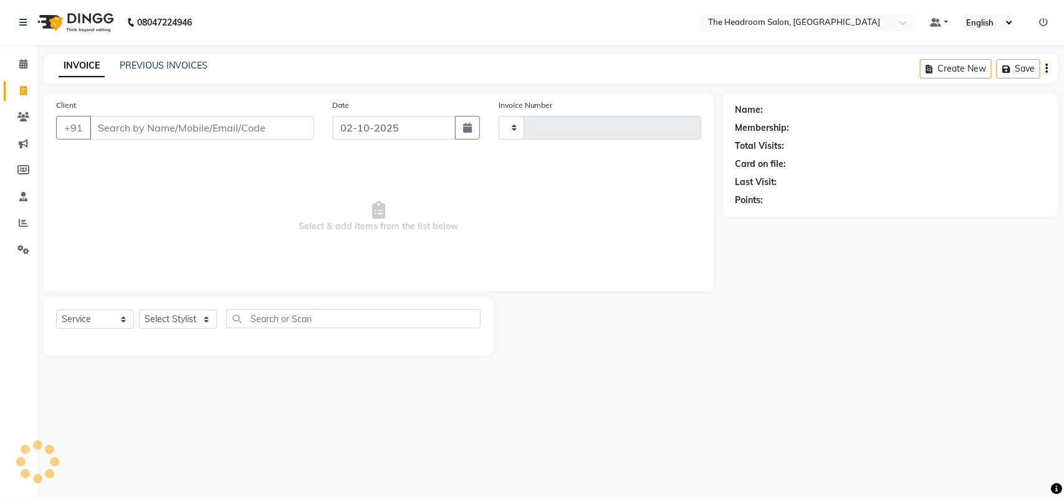
click at [22, 87] on icon at bounding box center [23, 90] width 7 height 9
select select "service"
type input "3887"
select select "6933"
click at [200, 312] on select "Select Stylist" at bounding box center [178, 319] width 78 height 19
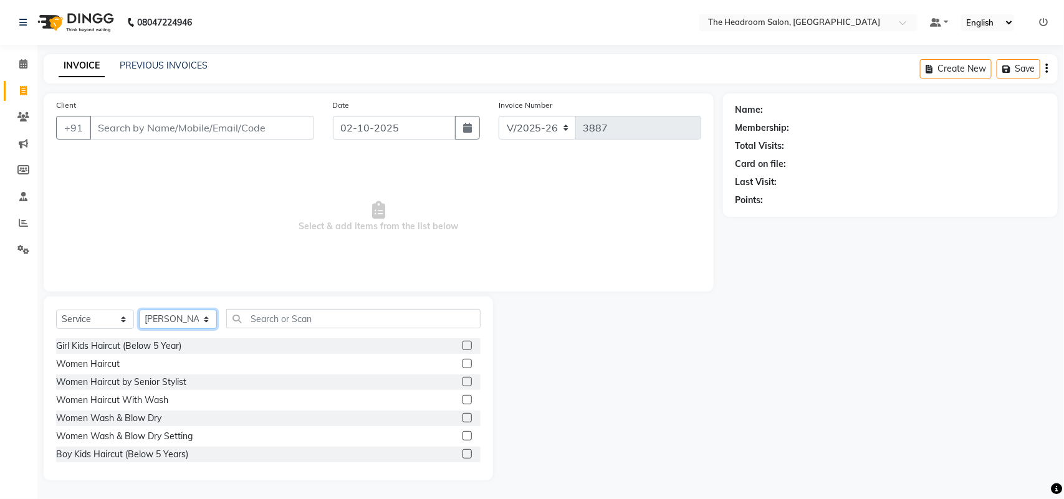
select select "58235"
click at [139, 310] on select "Select Stylist [PERSON_NAME] Deepak [PERSON_NAME] [PERSON_NAME] Manager [PERSON…" at bounding box center [178, 319] width 78 height 19
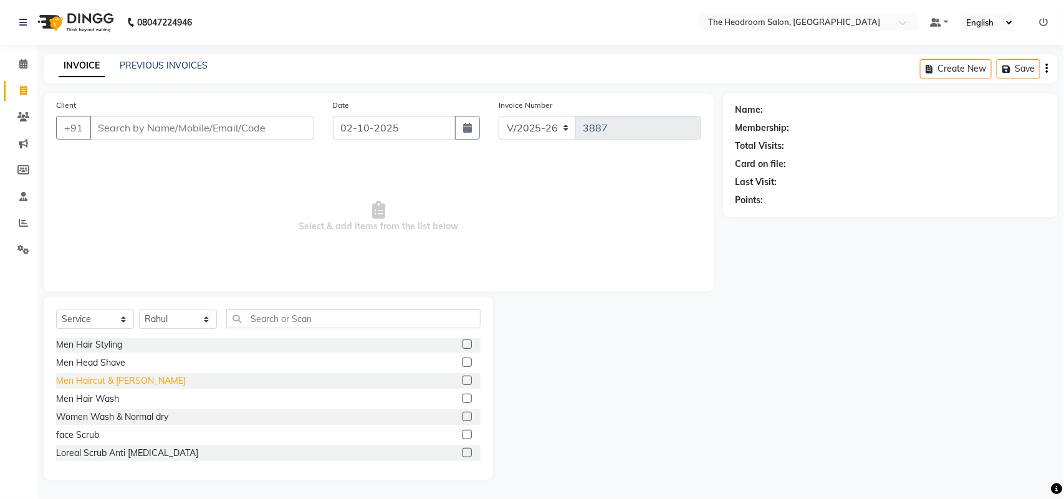
click at [134, 380] on div "Men Haircut & [PERSON_NAME]" at bounding box center [121, 381] width 130 height 13
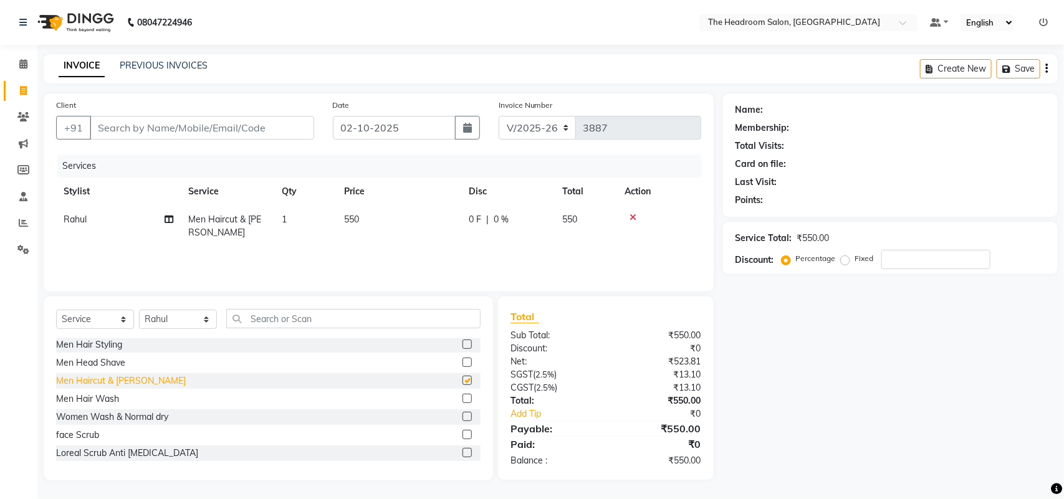
checkbox input "false"
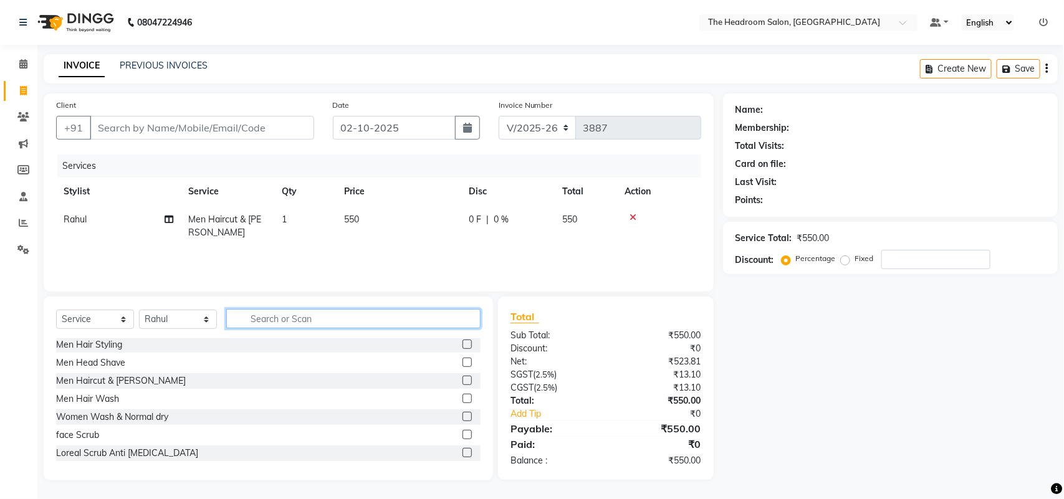
click at [290, 312] on input "text" at bounding box center [353, 318] width 254 height 19
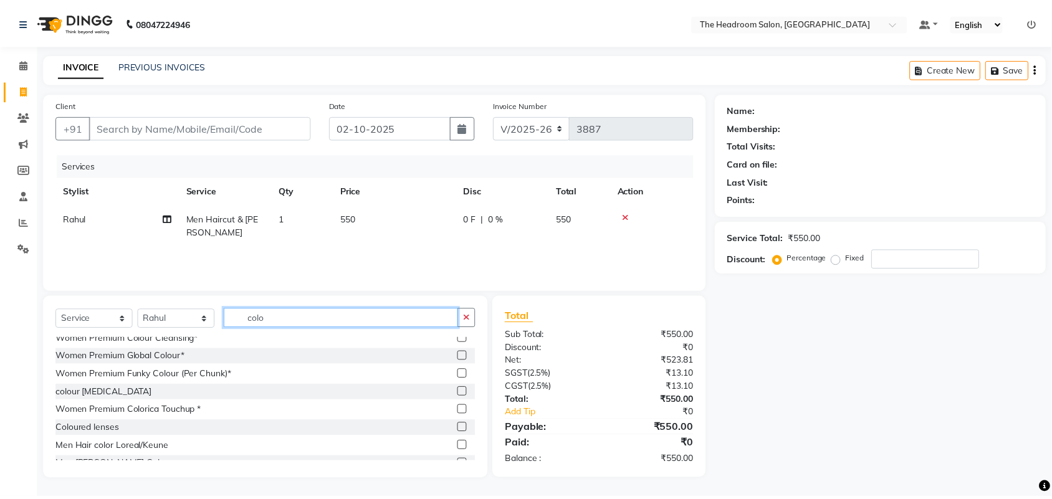
scroll to position [109, 0]
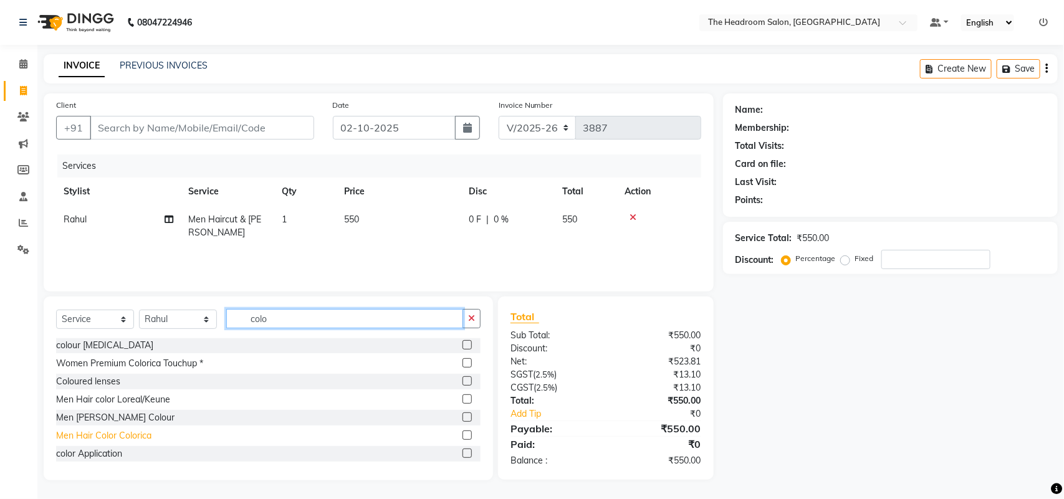
type input "colo"
click at [133, 434] on div "Men Hair Color Colorica" at bounding box center [103, 436] width 95 height 13
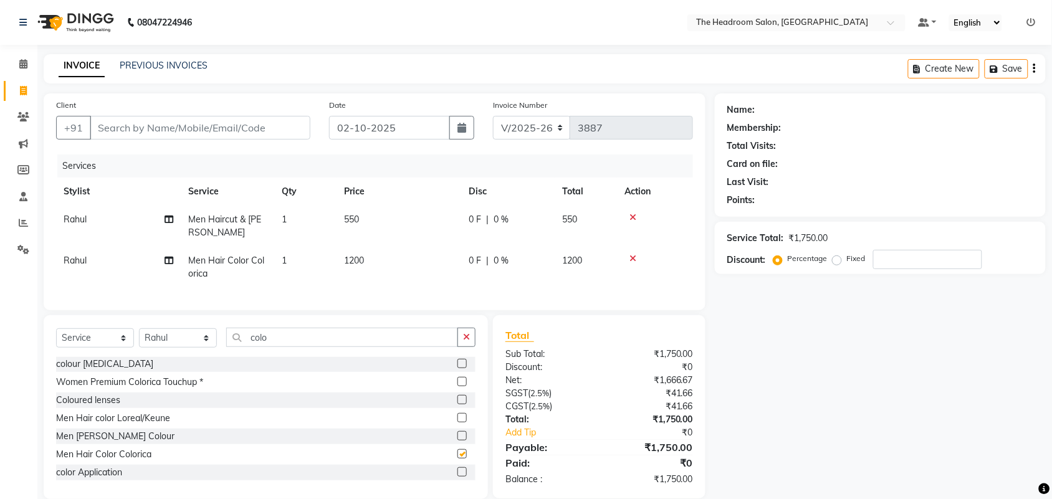
checkbox input "false"
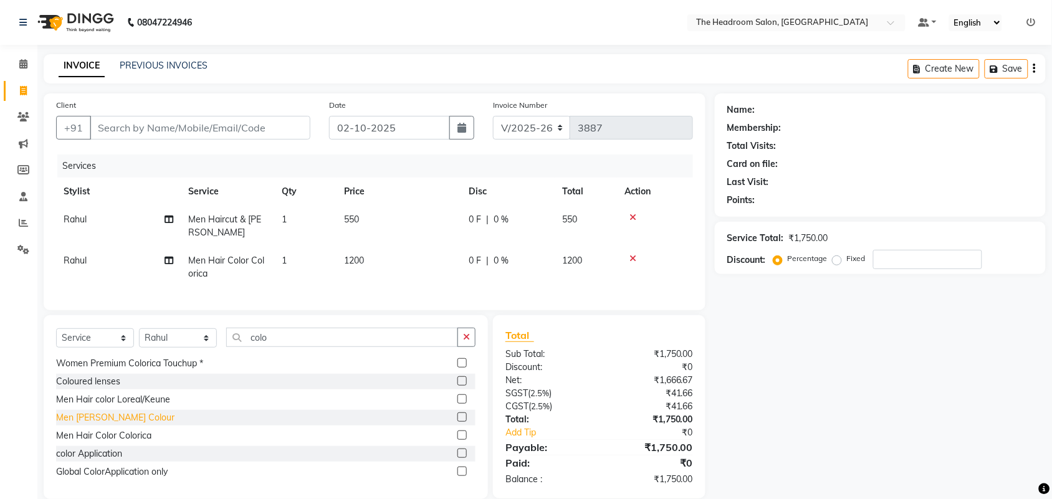
click at [101, 425] on div "Men [PERSON_NAME] Colour" at bounding box center [115, 417] width 118 height 13
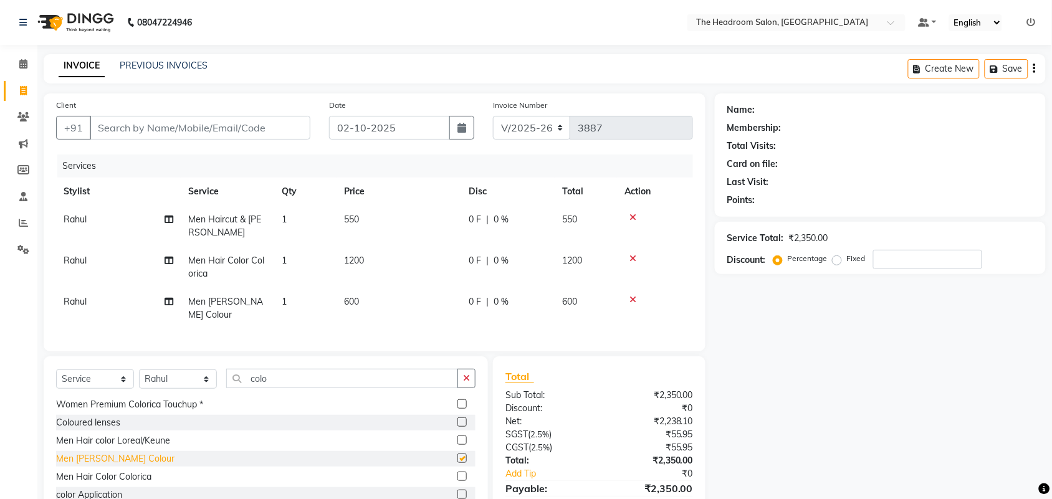
checkbox input "false"
click at [322, 369] on input "colo" at bounding box center [342, 378] width 232 height 19
type input "c"
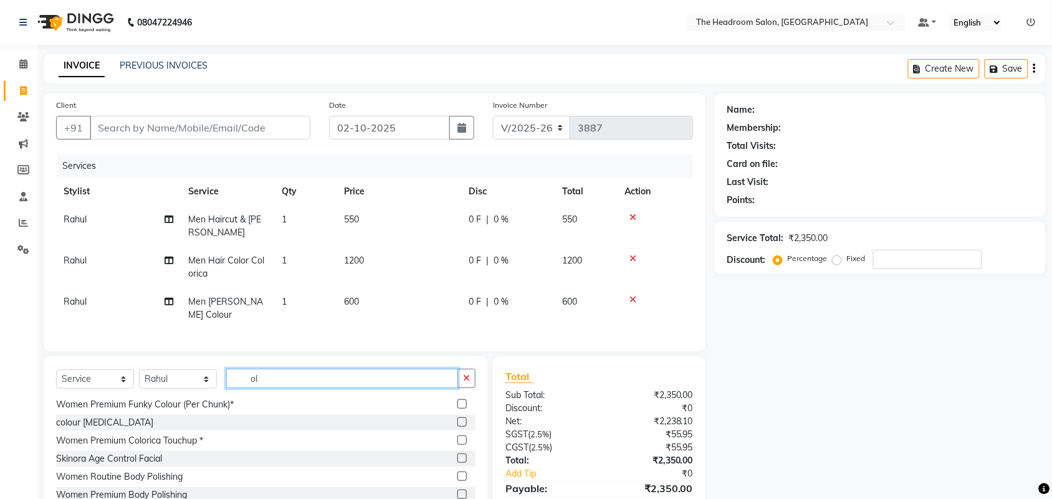
scroll to position [163, 0]
type input "o"
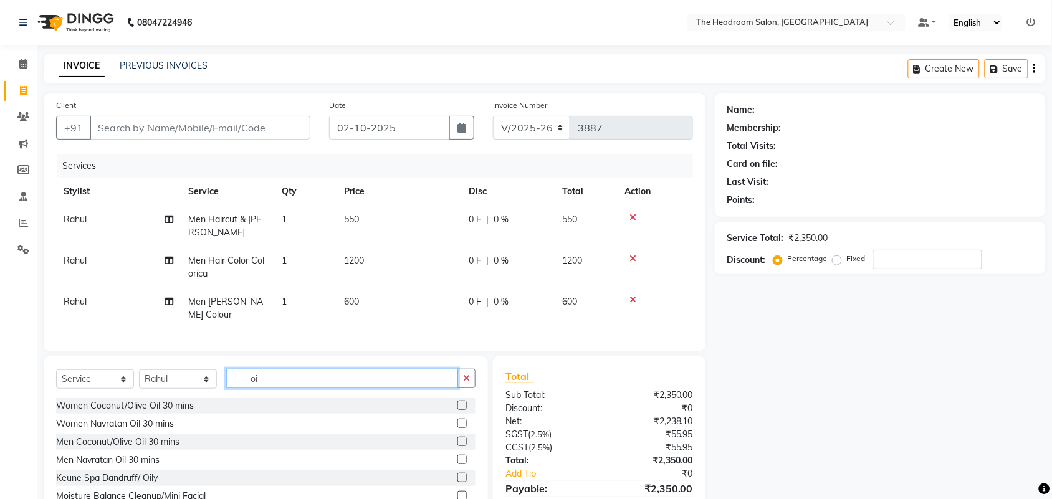
scroll to position [0, 0]
type input "oil"
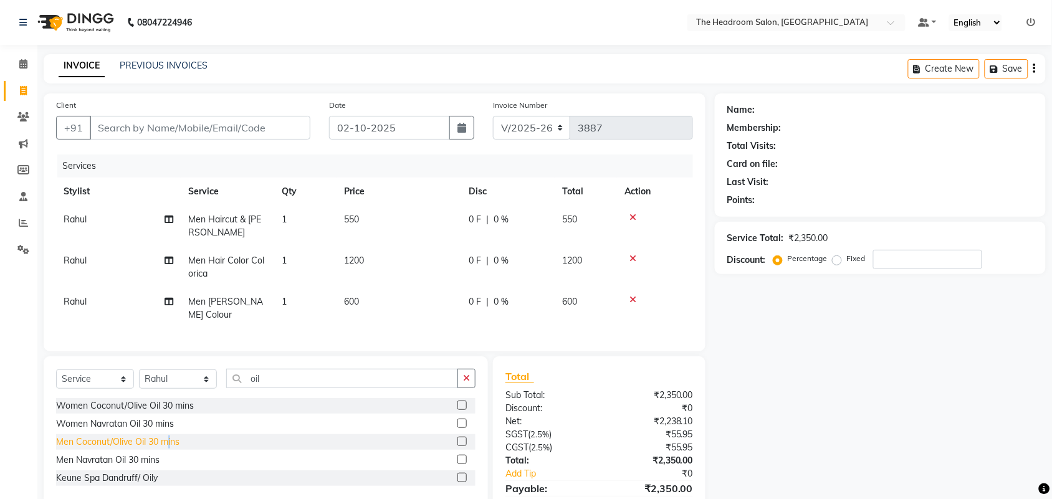
click at [168, 441] on div "Men Coconut/Olive Oil 30 mins" at bounding box center [117, 442] width 123 height 13
checkbox input "false"
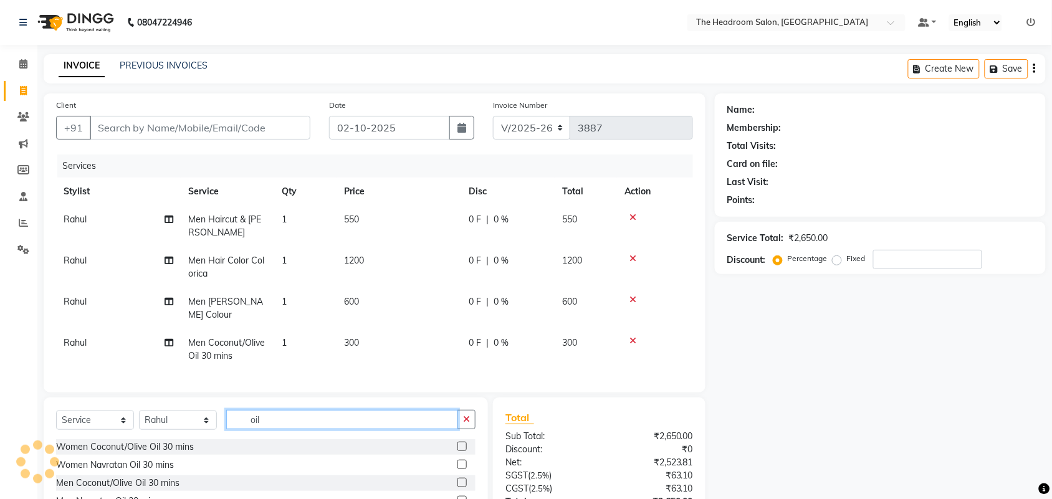
click at [395, 413] on input "oil" at bounding box center [342, 419] width 232 height 19
type input "o"
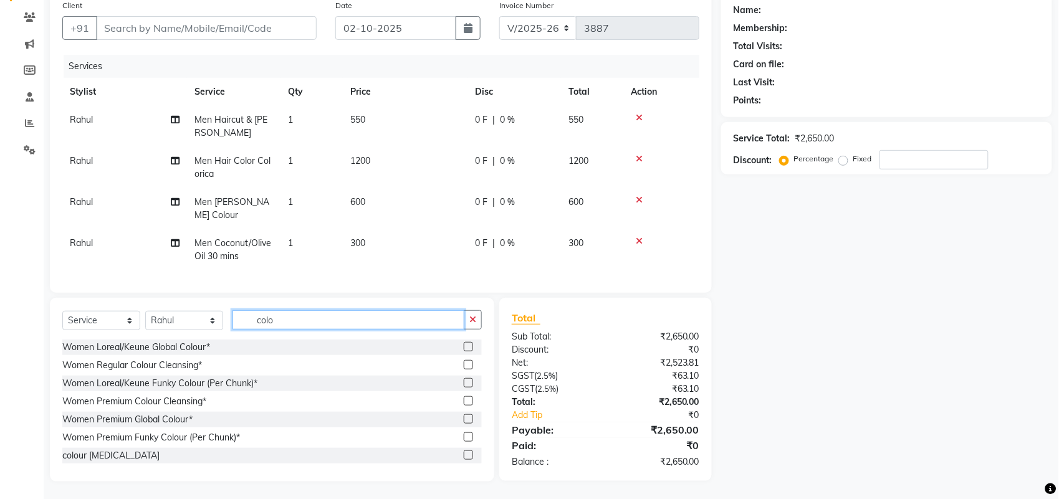
scroll to position [109, 0]
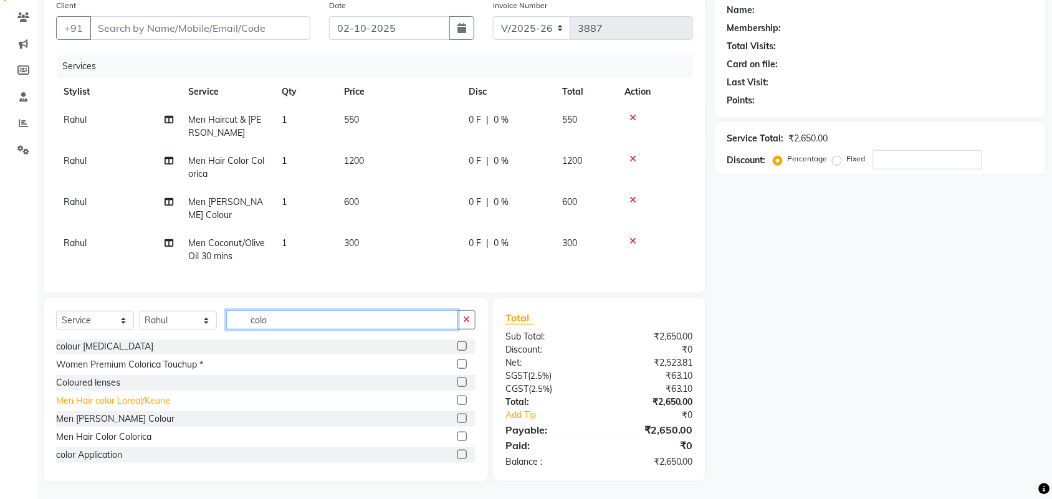
type input "colo"
click at [108, 395] on div "Men Hair color Loreal/Keune" at bounding box center [113, 401] width 114 height 13
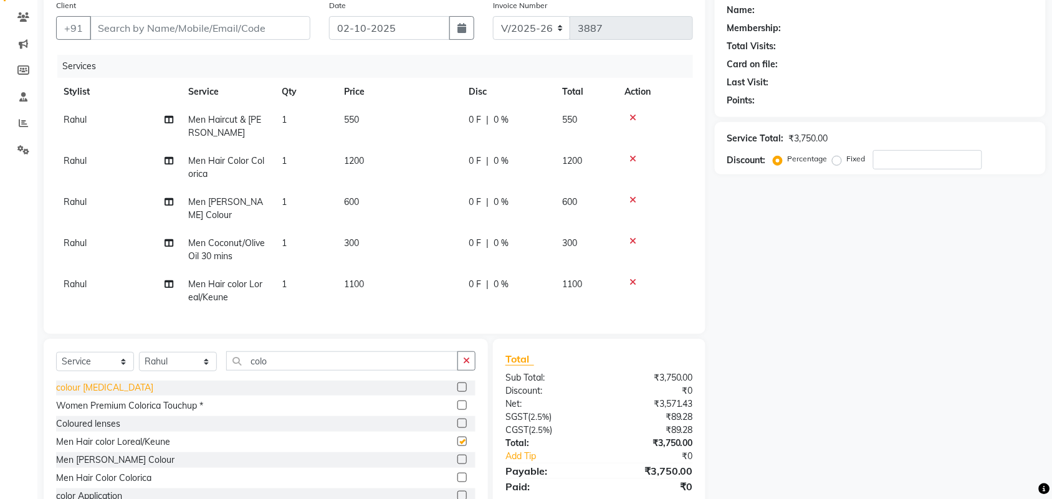
checkbox input "false"
click at [635, 156] on icon at bounding box center [633, 159] width 7 height 9
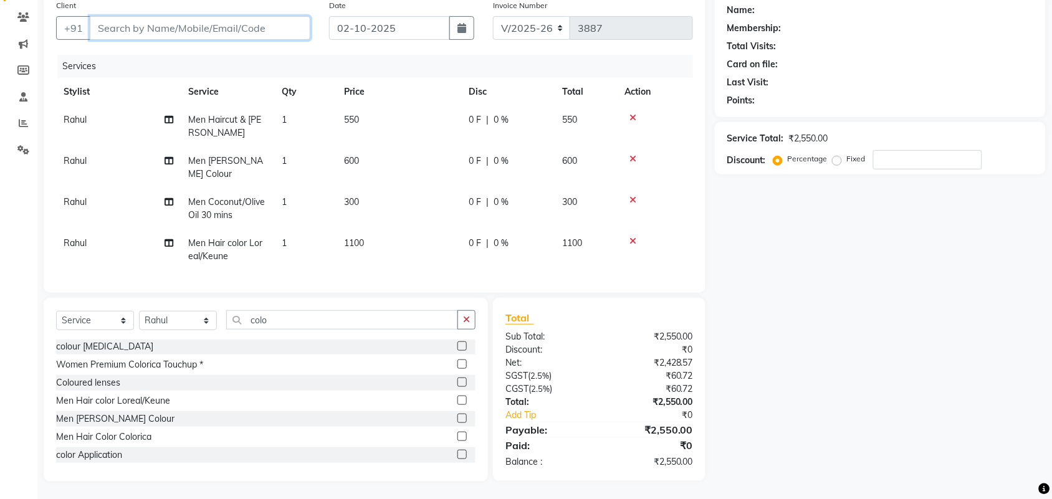
click at [160, 28] on input "Client" at bounding box center [200, 28] width 221 height 24
type input "9"
type input "0"
type input "9210500009"
click at [295, 28] on span "Add Client" at bounding box center [278, 28] width 49 height 12
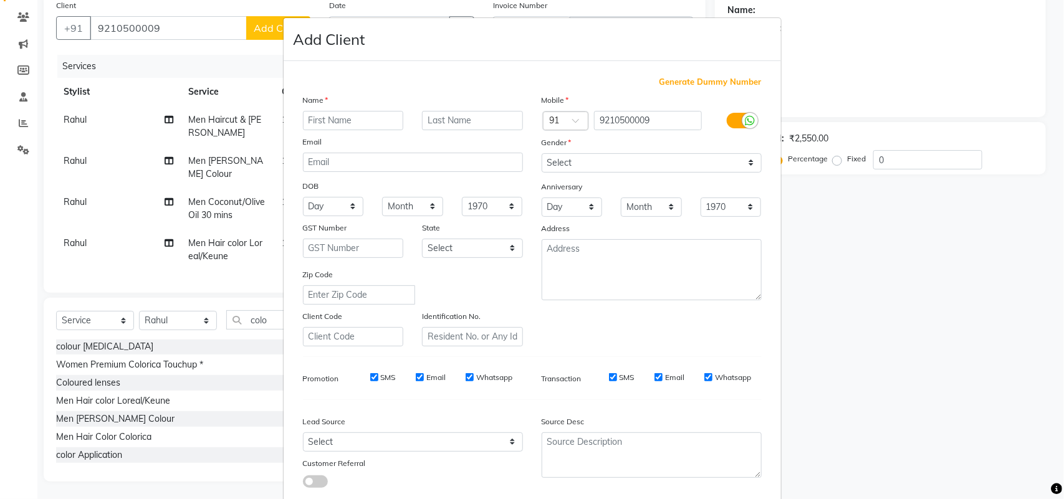
click at [377, 113] on input "text" at bounding box center [353, 120] width 101 height 19
type input "ashok"
click at [693, 163] on select "Select [DEMOGRAPHIC_DATA] [DEMOGRAPHIC_DATA] Other Prefer Not To Say" at bounding box center [652, 162] width 220 height 19
select select "[DEMOGRAPHIC_DATA]"
click at [542, 153] on select "Select [DEMOGRAPHIC_DATA] [DEMOGRAPHIC_DATA] Other Prefer Not To Say" at bounding box center [652, 162] width 220 height 19
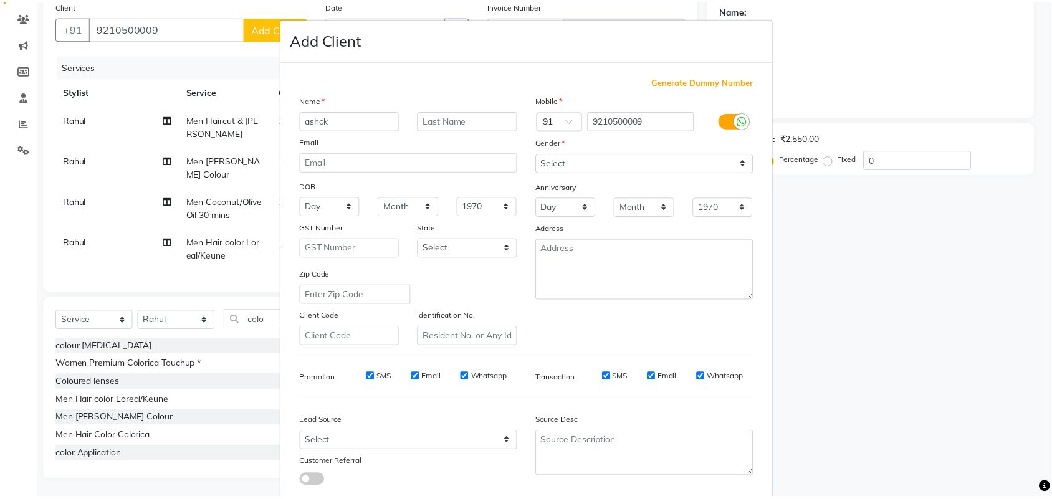
scroll to position [72, 0]
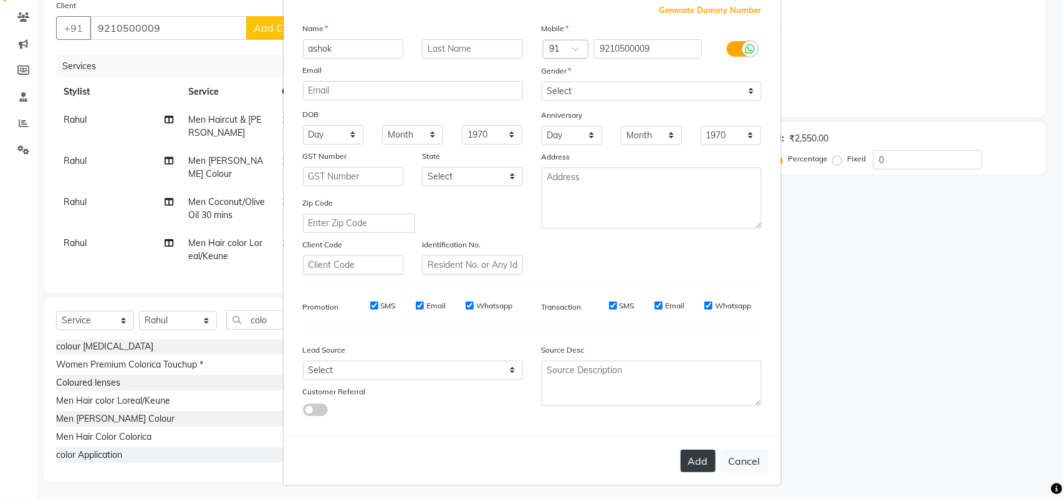
click at [698, 460] on button "Add" at bounding box center [698, 461] width 35 height 22
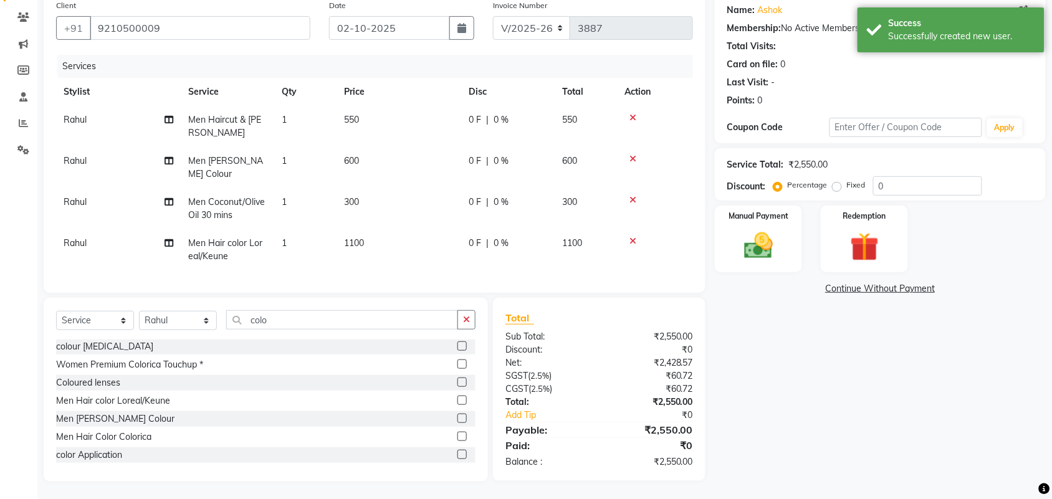
click at [347, 120] on span "550" at bounding box center [351, 119] width 15 height 11
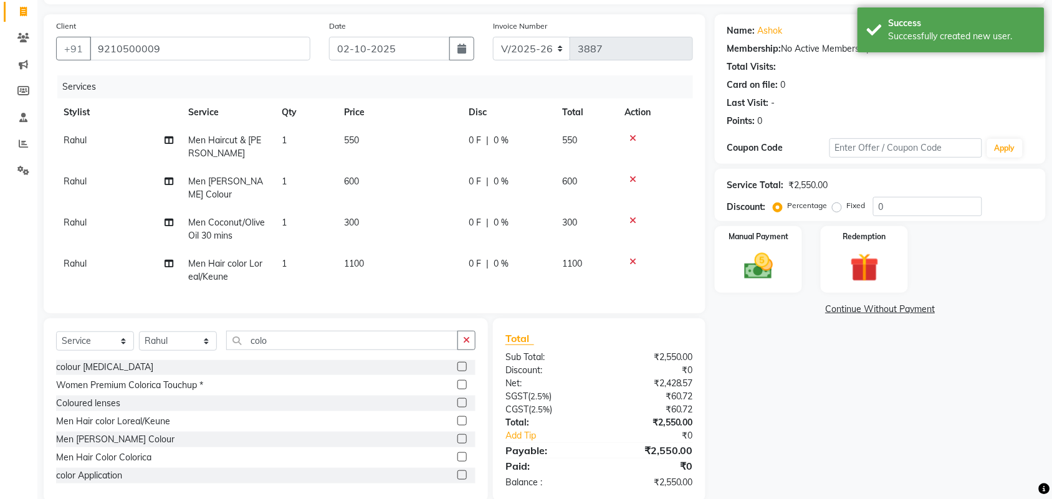
select select "58235"
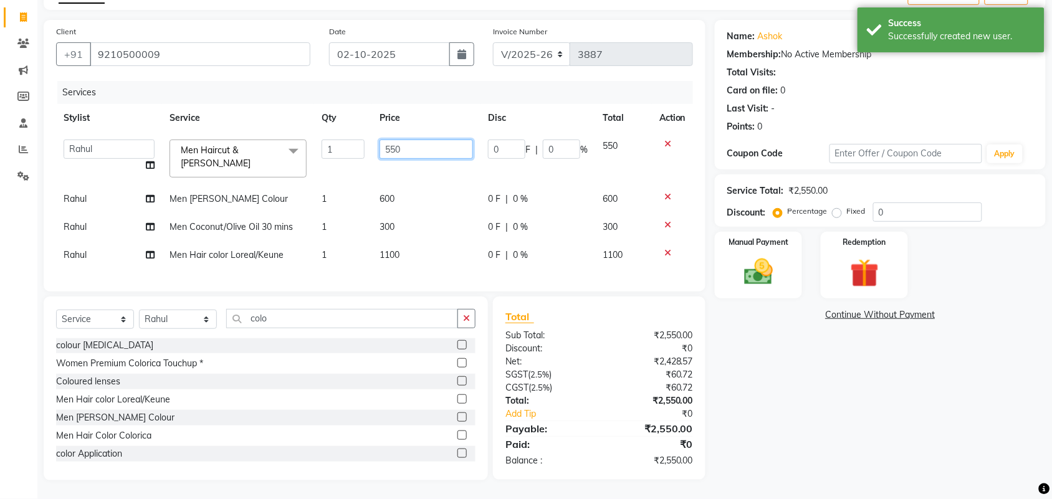
click at [387, 142] on input "550" at bounding box center [427, 149] width 94 height 19
click at [391, 142] on input "550" at bounding box center [427, 149] width 94 height 19
click at [393, 142] on input "550" at bounding box center [427, 149] width 94 height 19
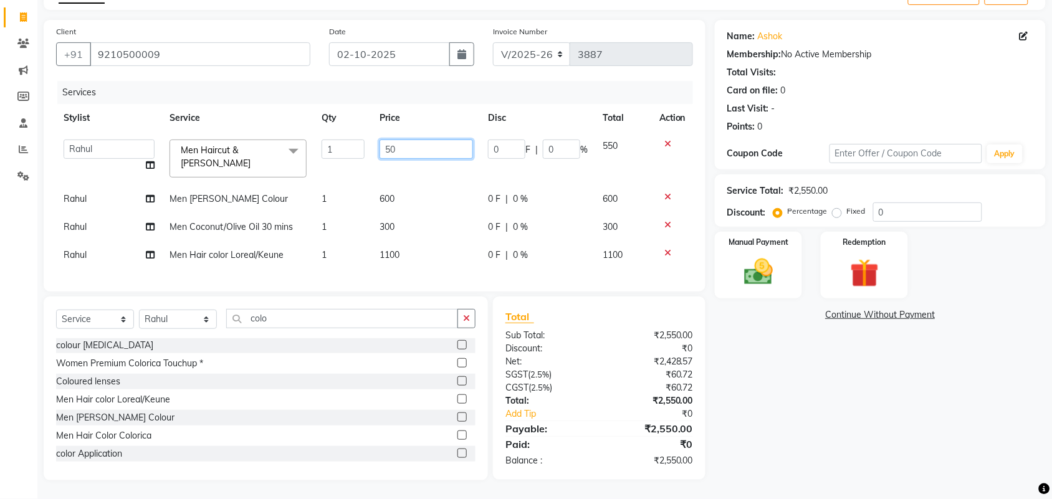
type input "500"
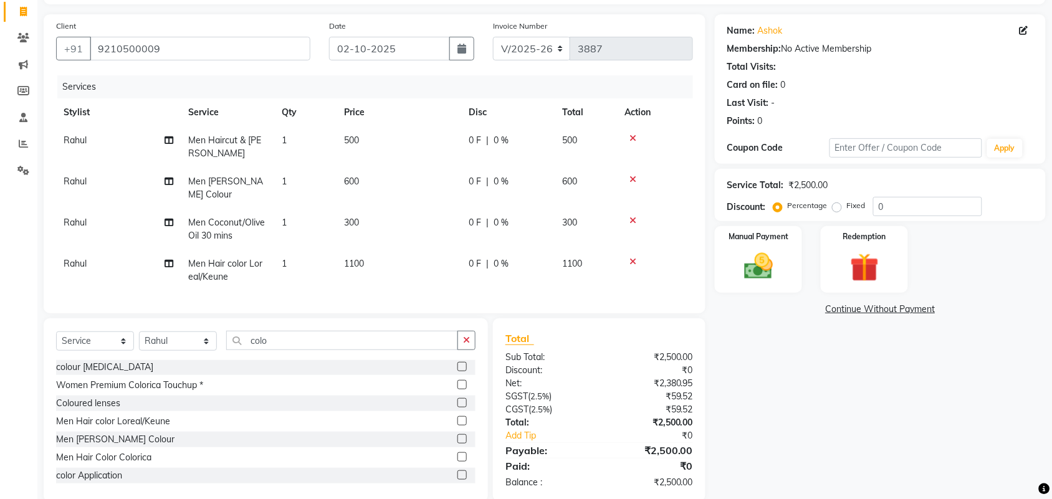
click at [860, 344] on div "Name: Ashok Membership: No Active Membership Total Visits: Card on file: 0 Last…" at bounding box center [885, 258] width 340 height 488
click at [775, 274] on img at bounding box center [758, 266] width 49 height 34
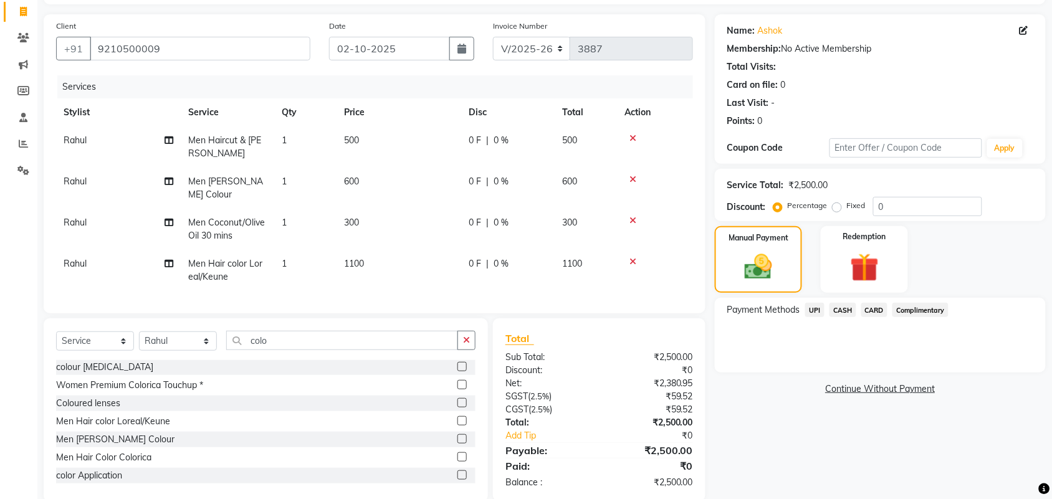
click at [835, 310] on span "CASH" at bounding box center [843, 310] width 27 height 14
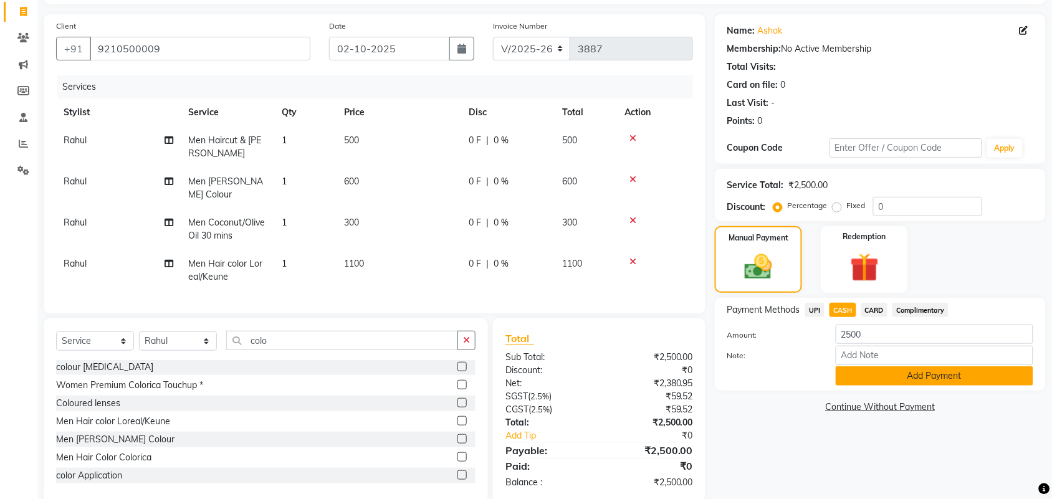
click at [879, 373] on button "Add Payment" at bounding box center [935, 376] width 198 height 19
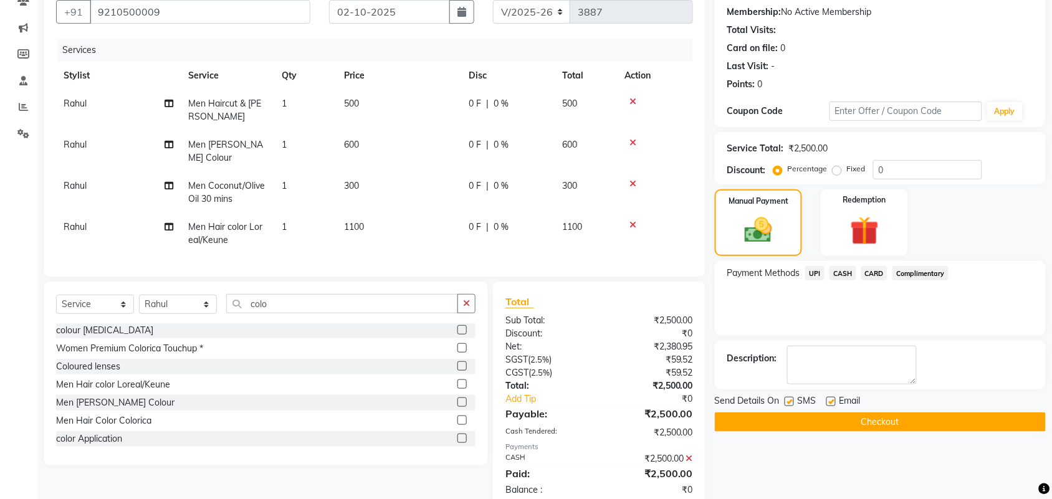
scroll to position [142, 0]
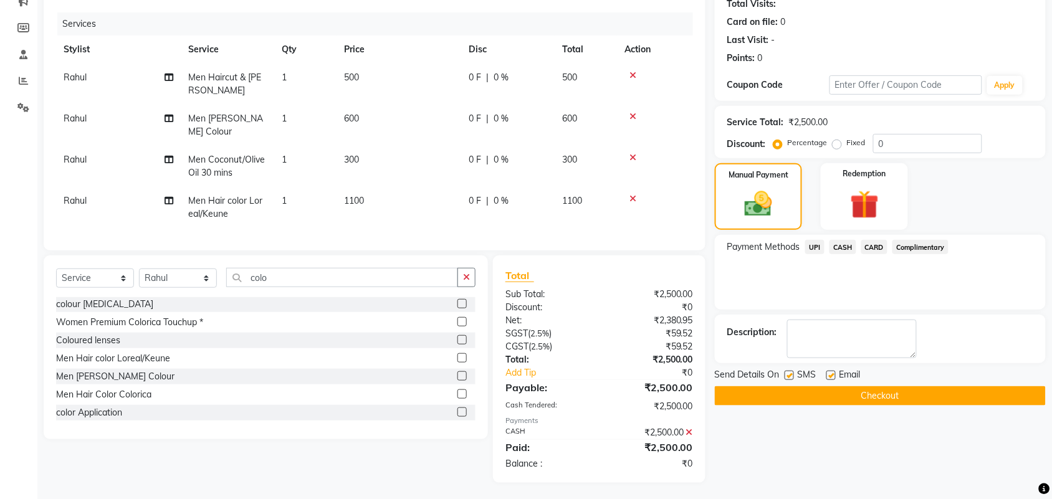
click at [996, 390] on button "Checkout" at bounding box center [880, 395] width 331 height 19
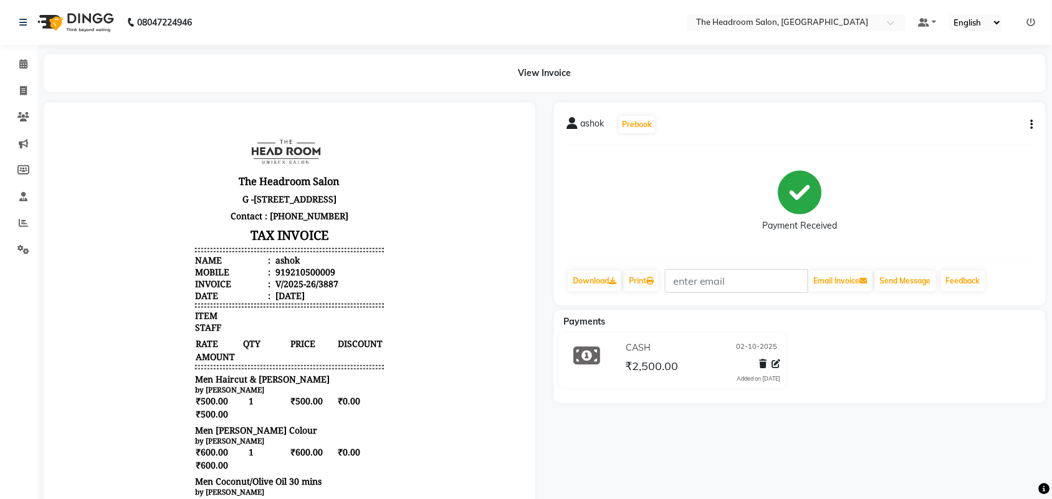
click at [1033, 125] on icon "button" at bounding box center [1032, 125] width 2 height 1
click at [976, 126] on div "Edit Item Staff" at bounding box center [970, 125] width 85 height 16
select select
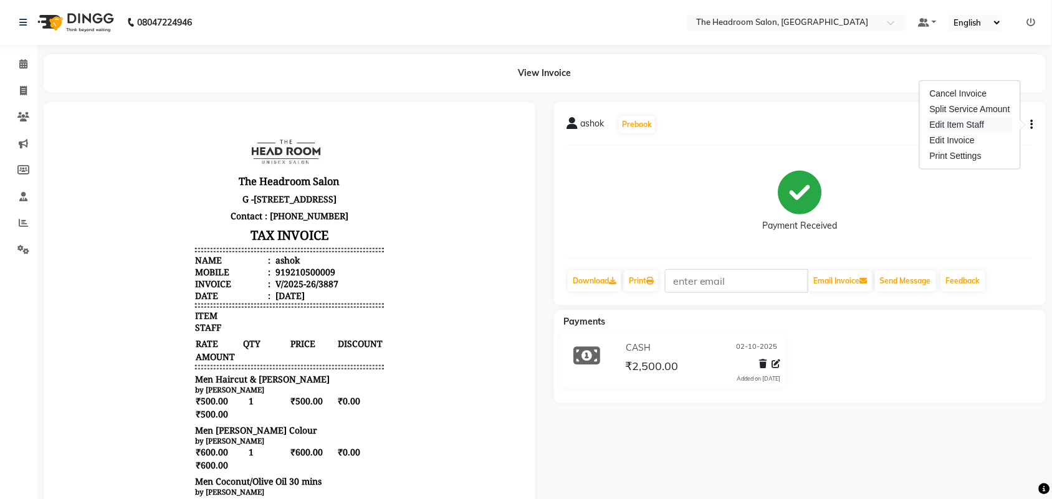
select select
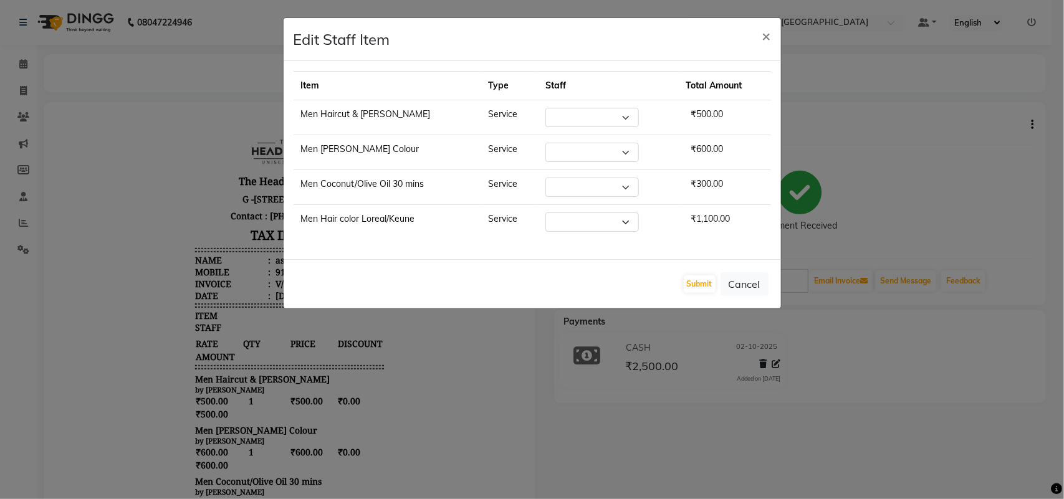
select select "58235"
click at [618, 186] on select "Select [PERSON_NAME] Deepak [PERSON_NAME] [PERSON_NAME] Manager [PERSON_NAME] […" at bounding box center [592, 187] width 94 height 19
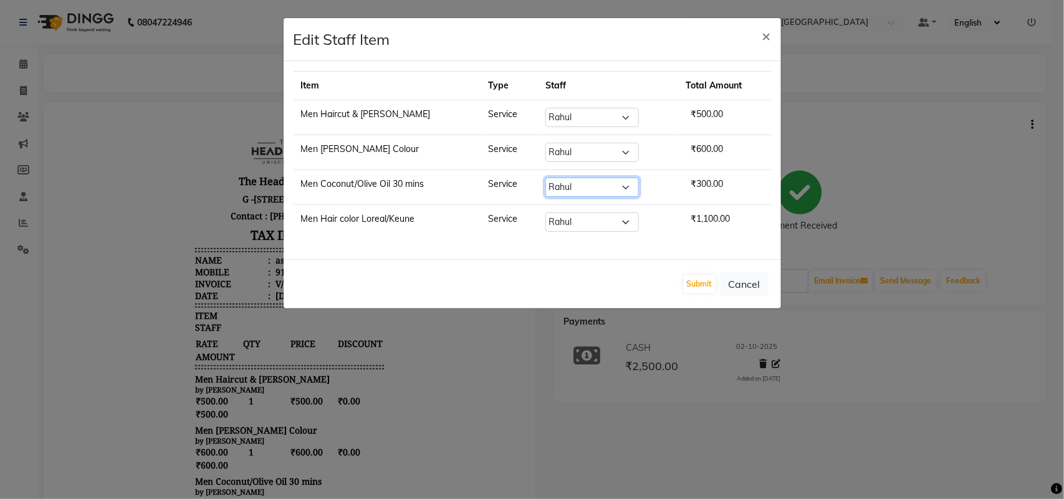
select select "92208"
click at [545, 179] on select "Select [PERSON_NAME] Deepak [PERSON_NAME] [PERSON_NAME] Manager [PERSON_NAME] […" at bounding box center [592, 187] width 94 height 19
click at [703, 291] on button "Submit" at bounding box center [700, 284] width 32 height 17
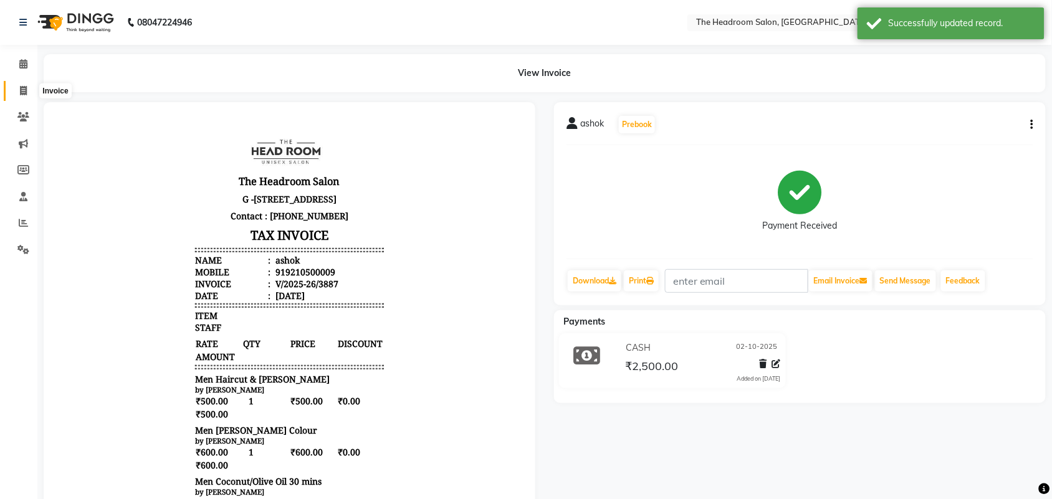
click at [16, 89] on span at bounding box center [23, 91] width 22 height 14
select select "service"
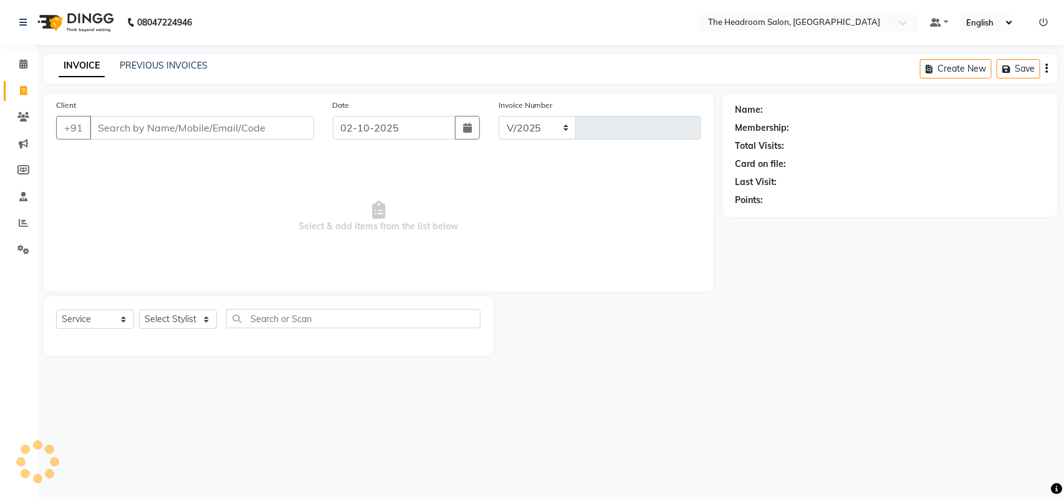
select select "6933"
type input "3888"
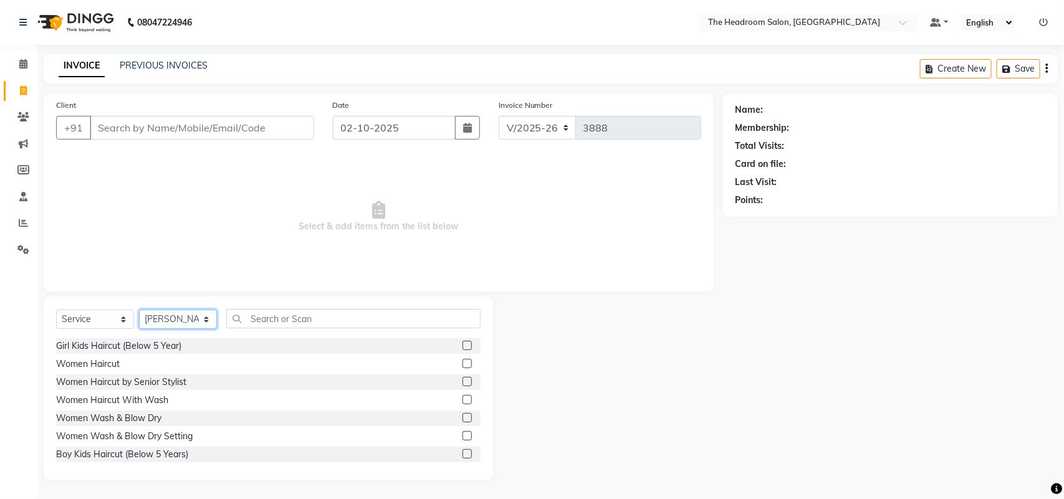
click at [178, 318] on select "Select Stylist [PERSON_NAME] Deepak [PERSON_NAME] [PERSON_NAME] Manager [PERSON…" at bounding box center [178, 319] width 78 height 19
select select "87934"
click at [139, 310] on select "Select Stylist [PERSON_NAME] Deepak [PERSON_NAME] [PERSON_NAME] Manager [PERSON…" at bounding box center [178, 319] width 78 height 19
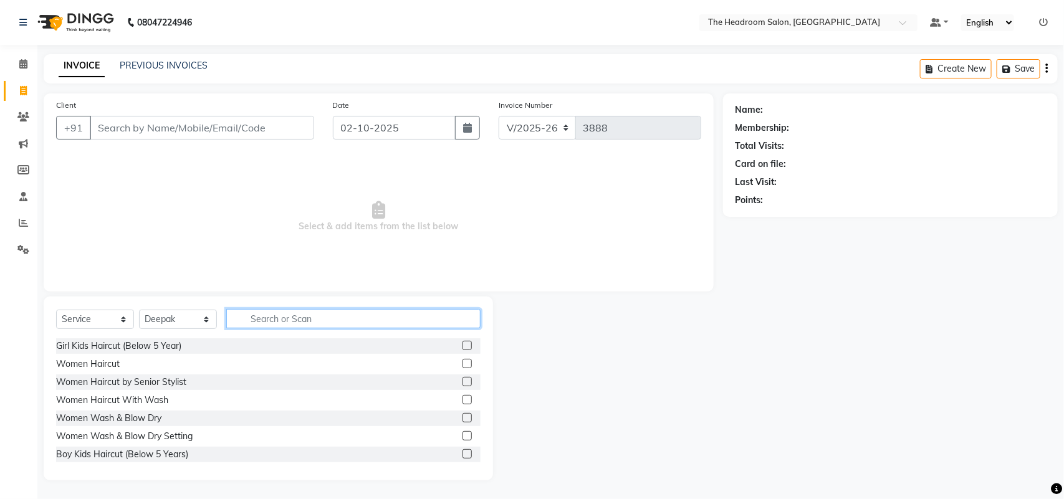
click at [279, 318] on input "text" at bounding box center [353, 318] width 254 height 19
type input "h"
type input "men"
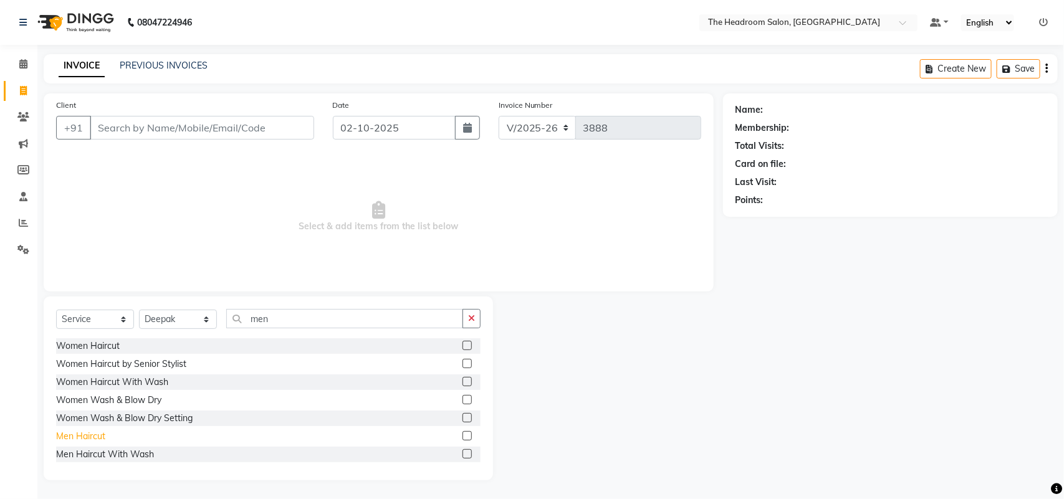
click at [92, 434] on div "Men Haircut" at bounding box center [80, 436] width 49 height 13
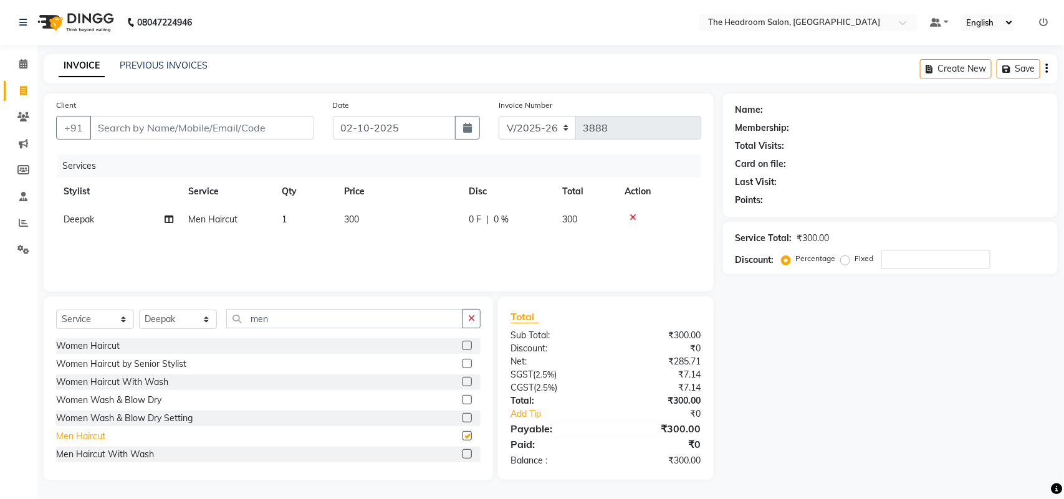
checkbox input "false"
click at [136, 128] on input "Client" at bounding box center [202, 128] width 224 height 24
type input "9"
type input "0"
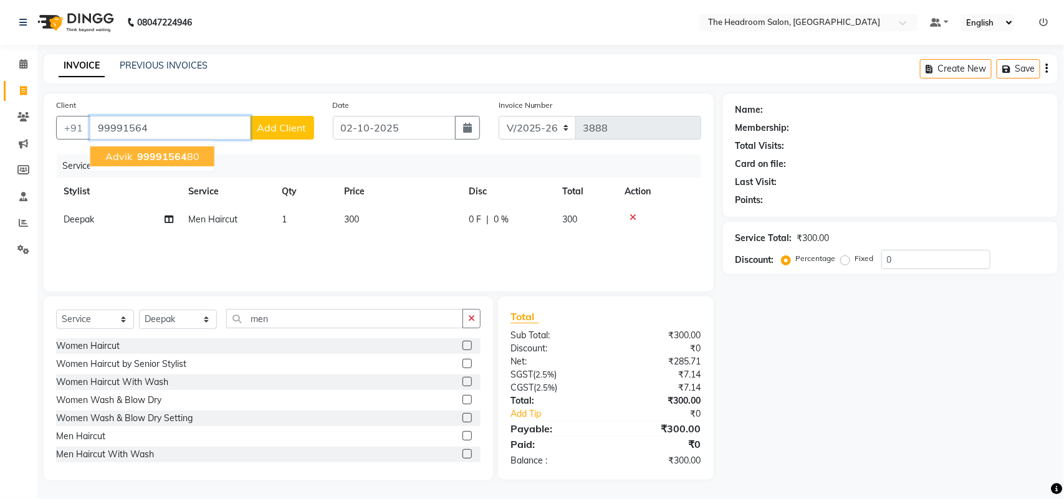
click at [135, 151] on ngb-highlight "99991564 80" at bounding box center [167, 156] width 65 height 12
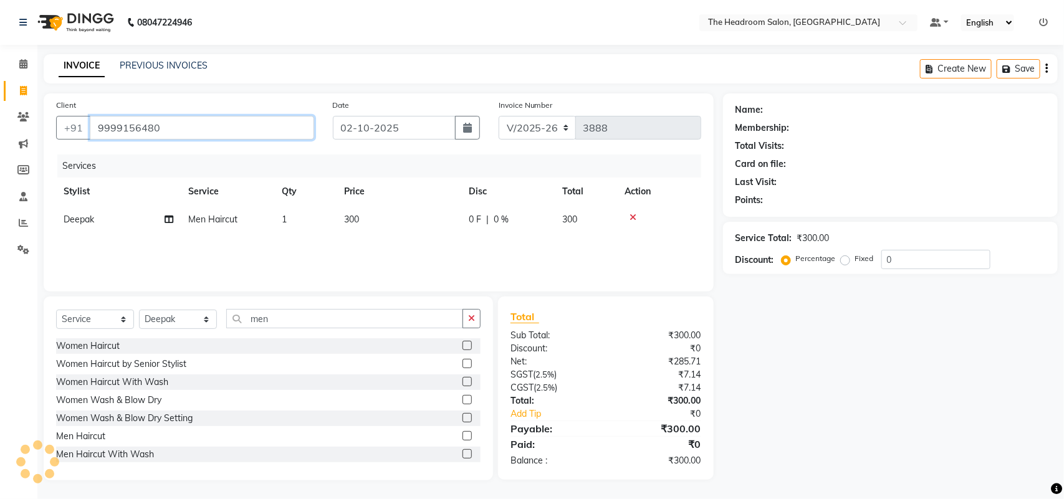
type input "9999156480"
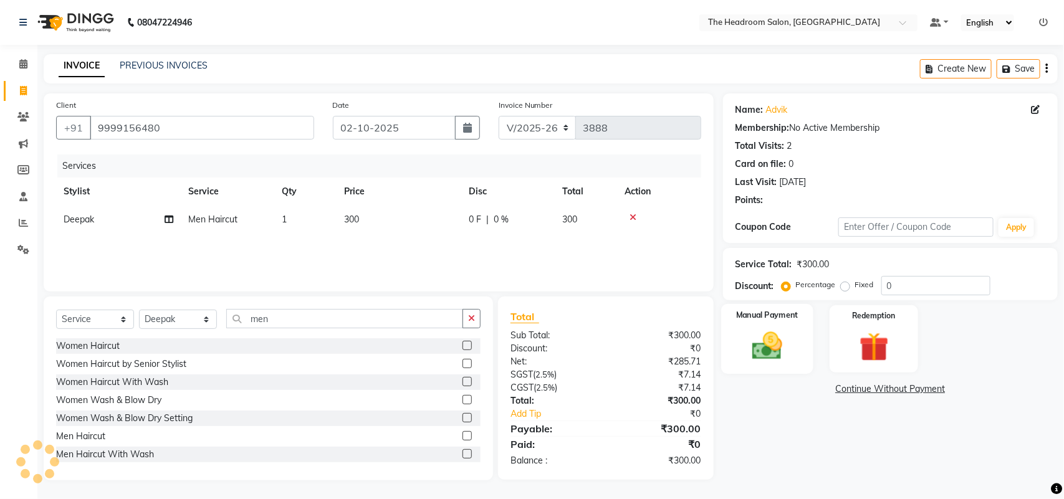
click at [784, 337] on img at bounding box center [766, 346] width 49 height 35
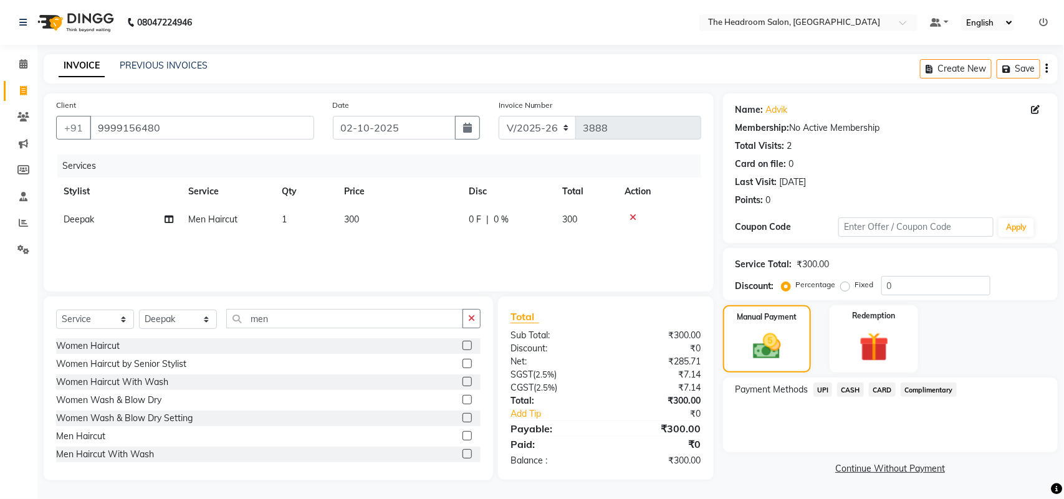
click at [821, 387] on span "UPI" at bounding box center [823, 390] width 19 height 14
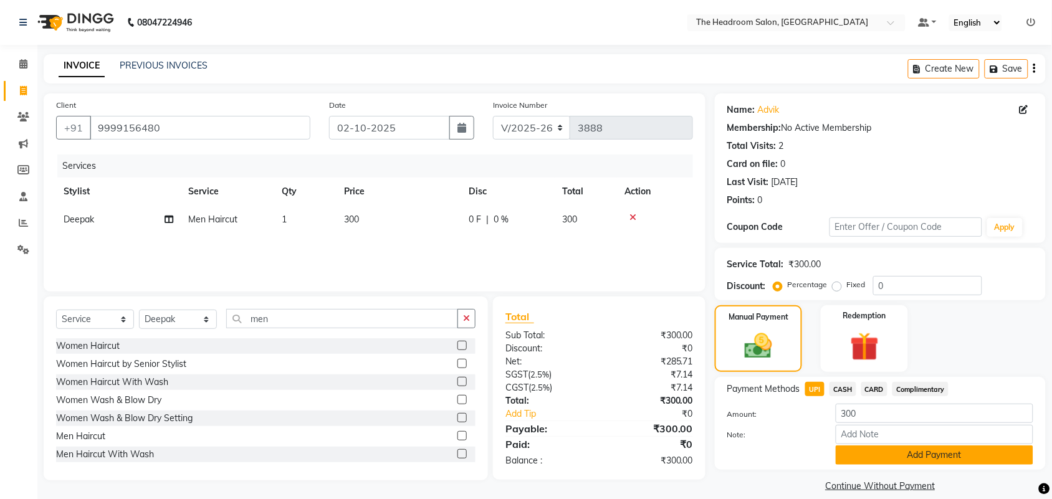
click at [873, 453] on button "Add Payment" at bounding box center [935, 455] width 198 height 19
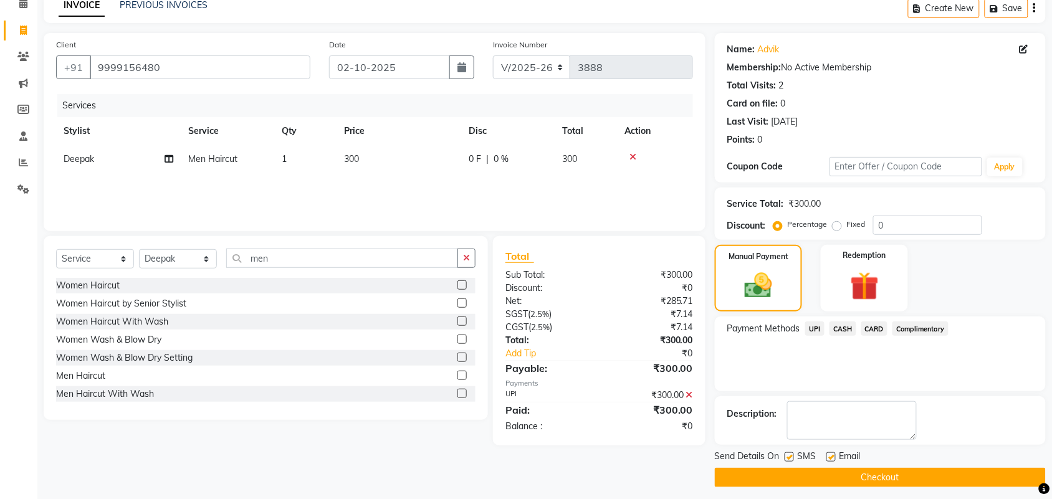
scroll to position [67, 0]
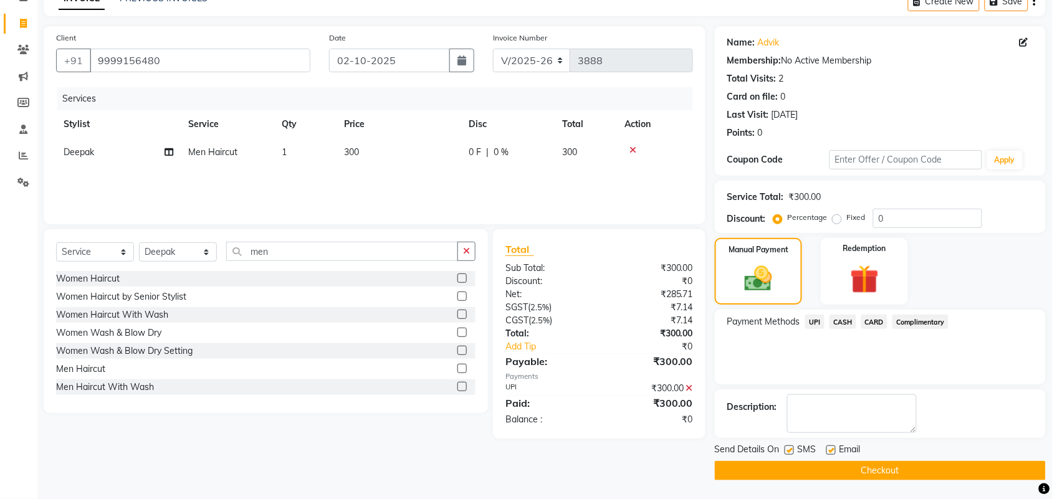
click at [870, 471] on button "Checkout" at bounding box center [880, 470] width 331 height 19
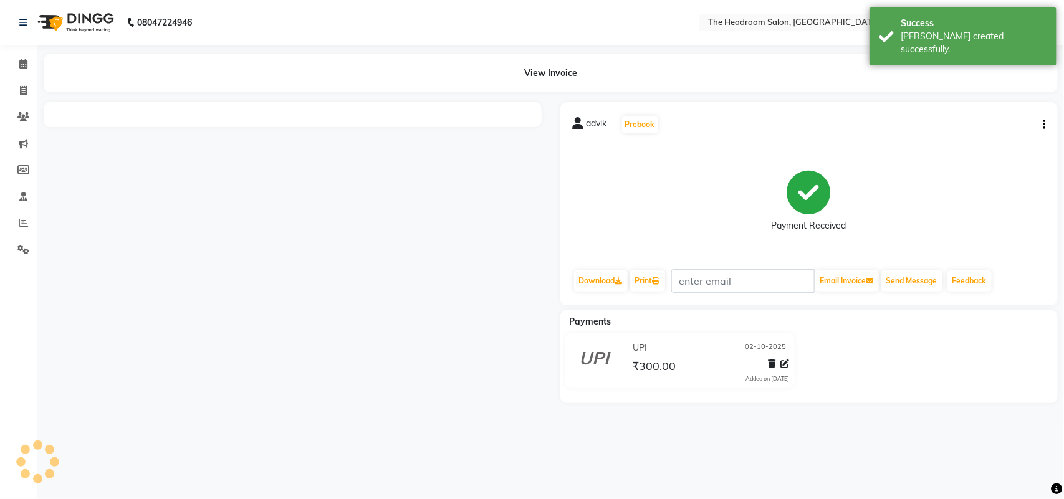
click at [870, 469] on div "08047224946 Select Location × The Headroom Salon, Sector 93 Gurugram Default Pa…" at bounding box center [532, 249] width 1064 height 499
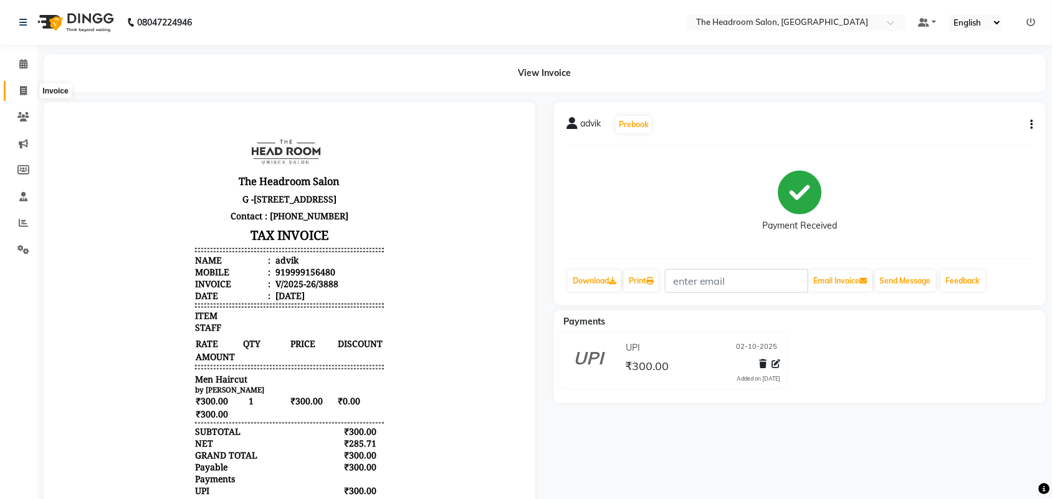
click at [25, 92] on icon at bounding box center [23, 90] width 7 height 9
select select "service"
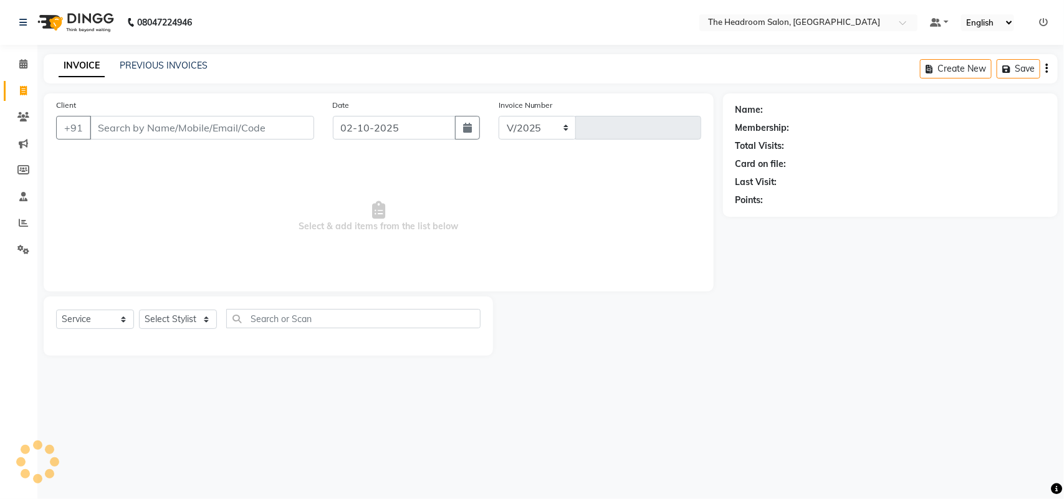
select select "6933"
type input "3889"
click at [166, 322] on select "Select Stylist" at bounding box center [178, 319] width 78 height 19
click at [182, 320] on select "Select Stylist" at bounding box center [178, 319] width 78 height 19
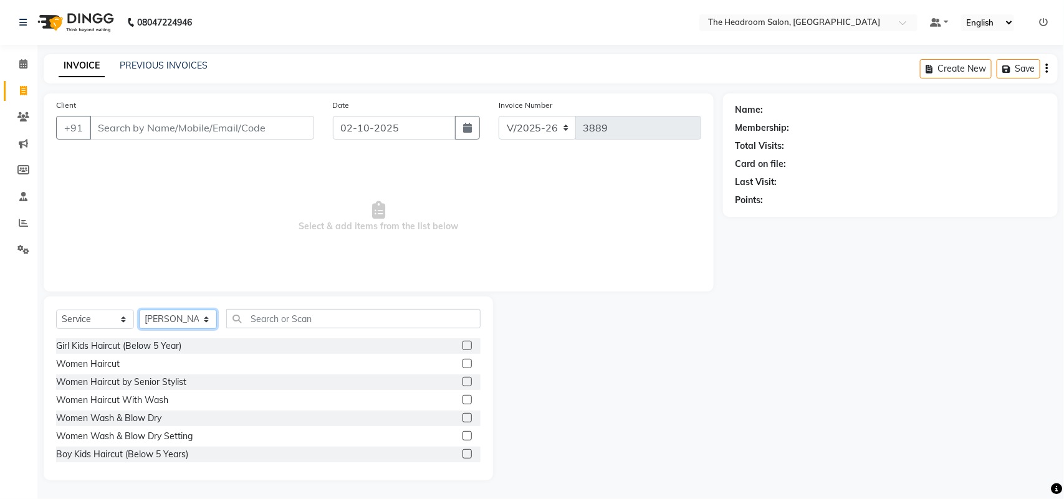
click at [204, 319] on select "Select Stylist [PERSON_NAME] Deepak [PERSON_NAME] [PERSON_NAME] Manager [PERSON…" at bounding box center [178, 319] width 78 height 19
select select "58238"
click at [139, 310] on select "Select Stylist [PERSON_NAME] Deepak [PERSON_NAME] [PERSON_NAME] Manager [PERSON…" at bounding box center [178, 319] width 78 height 19
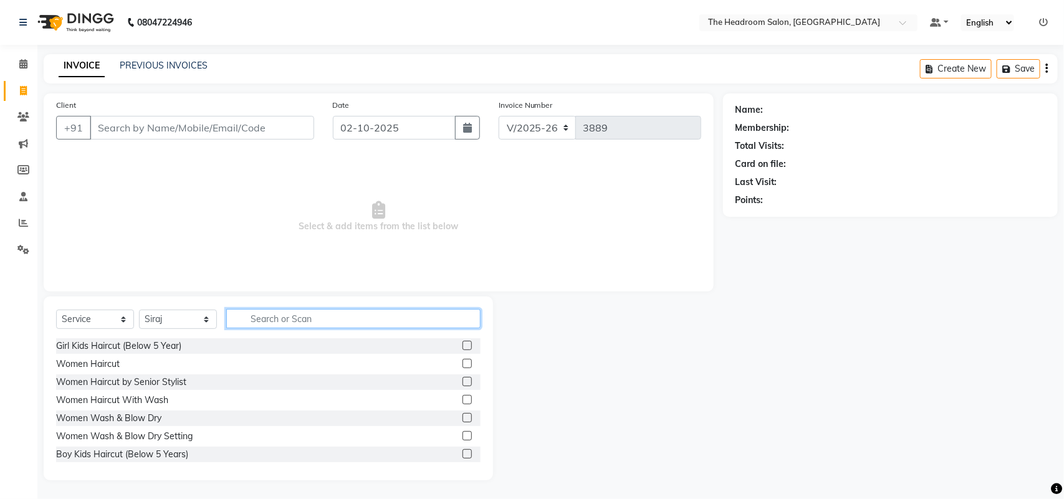
click at [279, 319] on input "text" at bounding box center [353, 318] width 254 height 19
type input "ped"
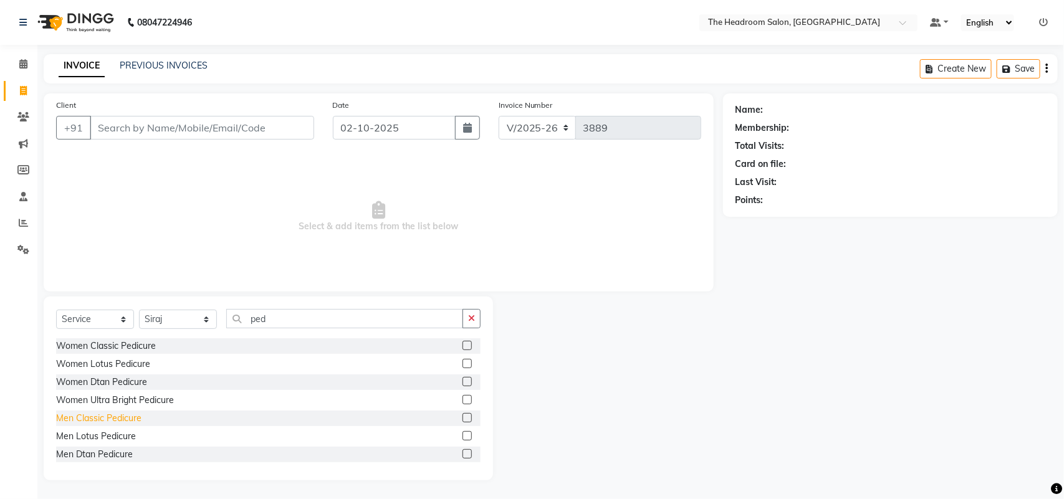
click at [98, 416] on div "Men Classic Pedicure" at bounding box center [98, 418] width 85 height 13
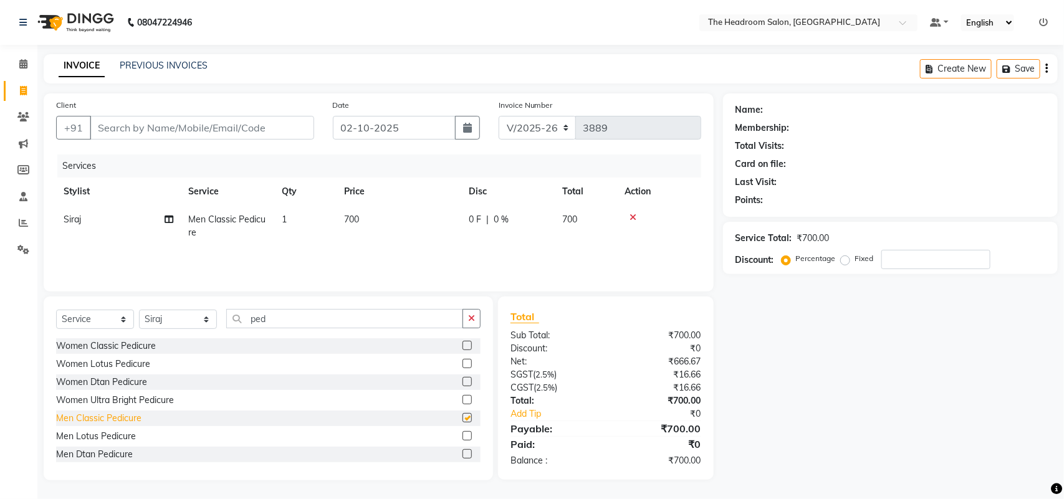
checkbox input "false"
click at [184, 319] on select "Select Stylist [PERSON_NAME] Deepak [PERSON_NAME] [PERSON_NAME] Manager [PERSON…" at bounding box center [178, 319] width 78 height 19
click at [326, 318] on input "ped" at bounding box center [344, 318] width 237 height 19
type input "p"
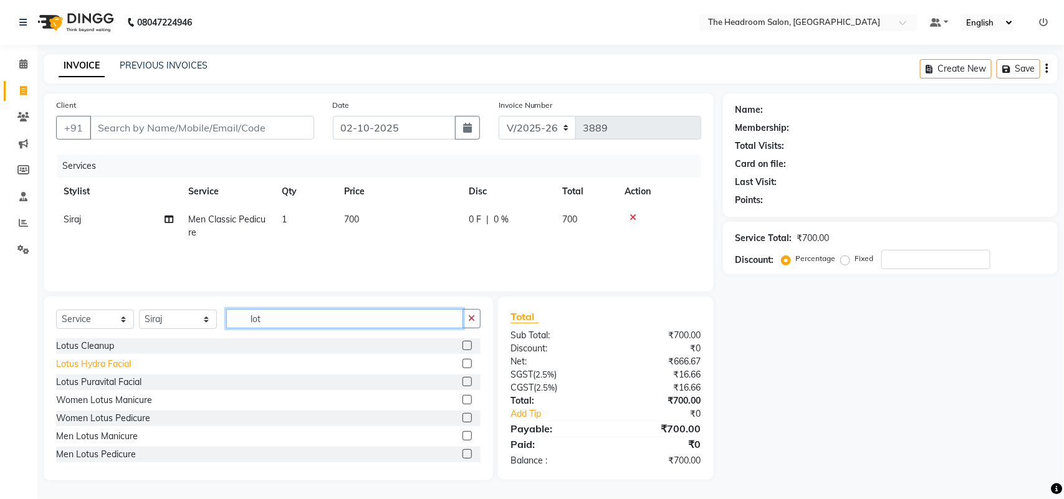
type input "lot"
click at [95, 363] on div "Lotus Hydra Facial" at bounding box center [93, 364] width 75 height 13
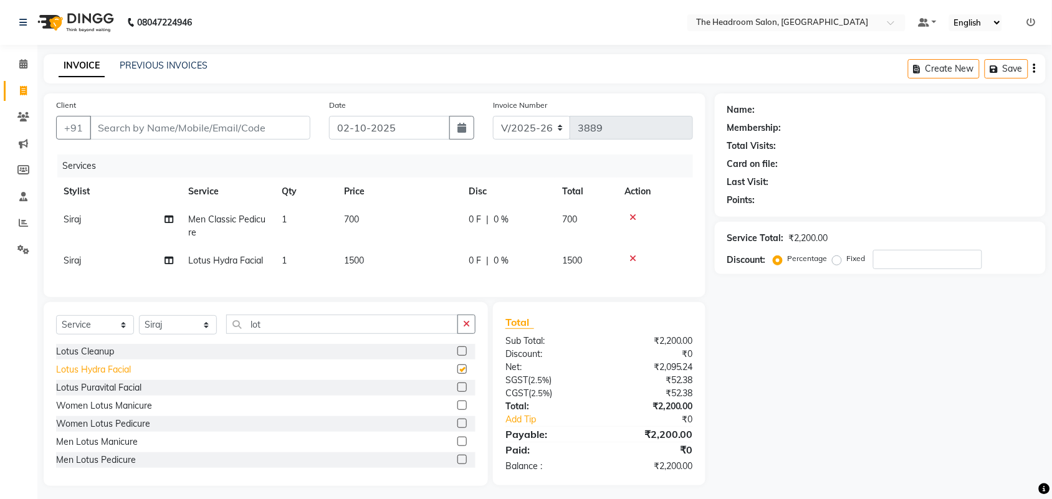
checkbox input "false"
click at [69, 223] on span "Siraj" at bounding box center [72, 219] width 17 height 11
select select "58238"
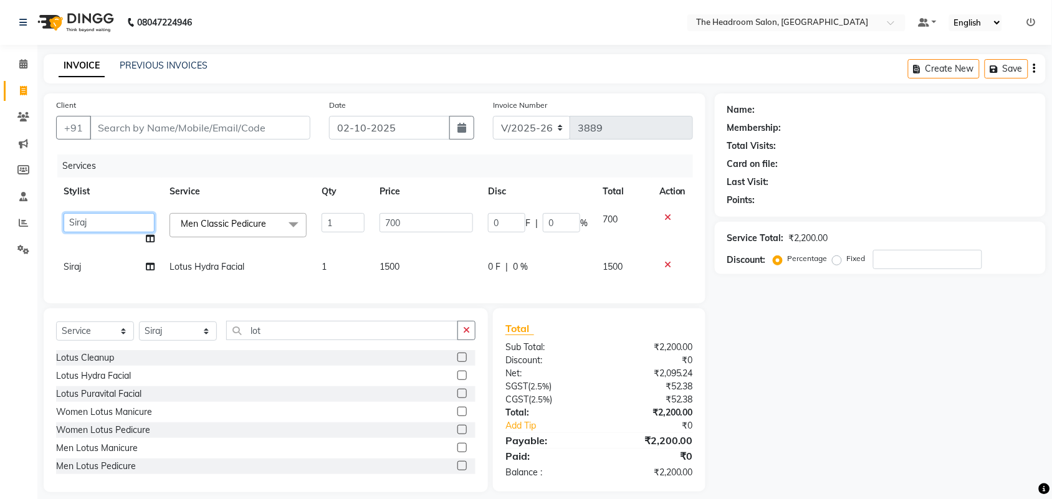
click at [72, 218] on select "[PERSON_NAME] Deepak [PERSON_NAME] [PERSON_NAME] Manager [PERSON_NAME] [PERSON_…" at bounding box center [109, 222] width 91 height 19
select select "92208"
click at [209, 125] on input "Client" at bounding box center [200, 128] width 221 height 24
type input "9"
type input "0"
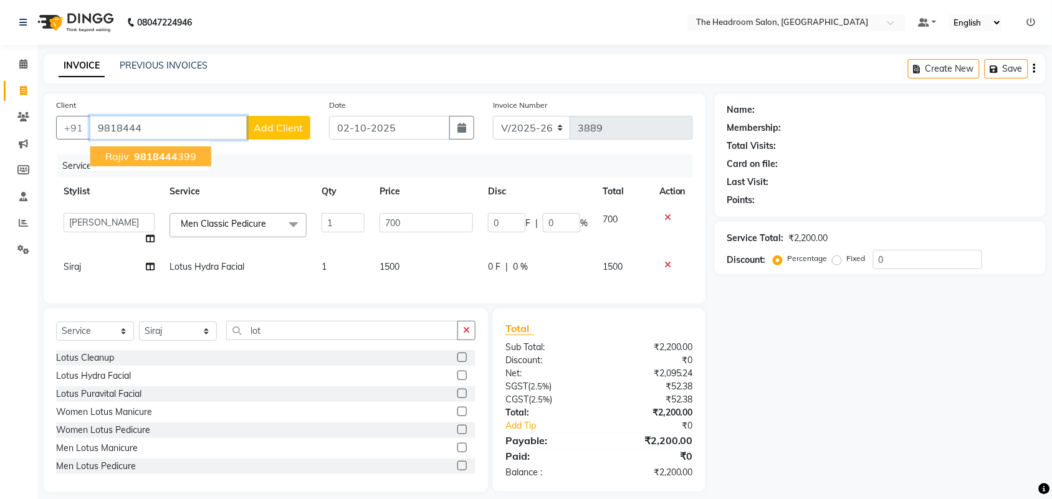
click at [186, 156] on ngb-highlight "9818444 399" at bounding box center [164, 156] width 65 height 12
type input "9818444399"
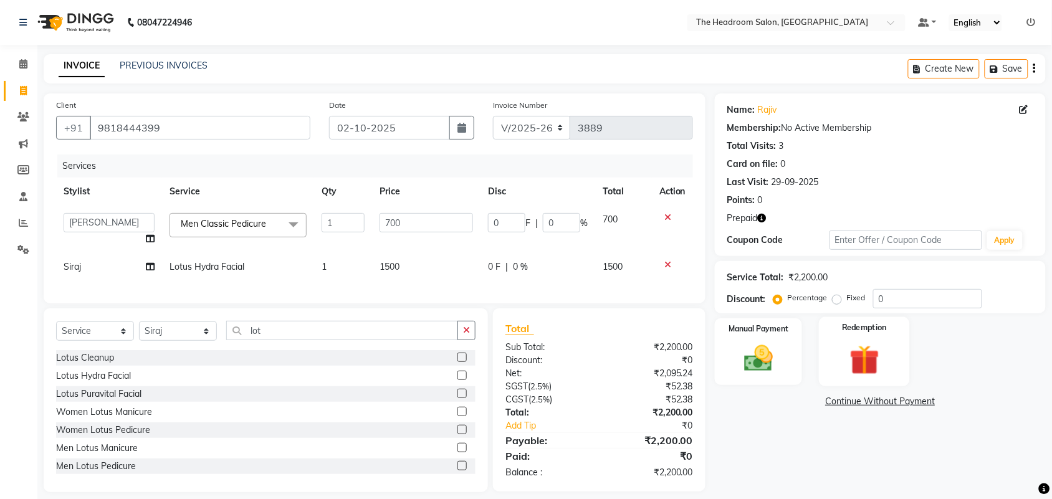
click at [828, 363] on div "Redemption" at bounding box center [864, 352] width 91 height 70
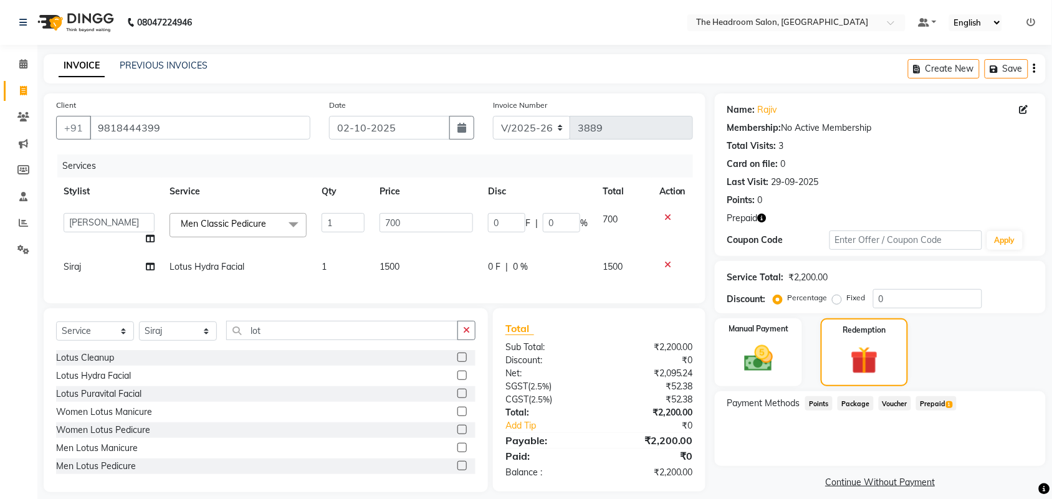
click at [929, 404] on span "Prepaid 1" at bounding box center [936, 403] width 41 height 14
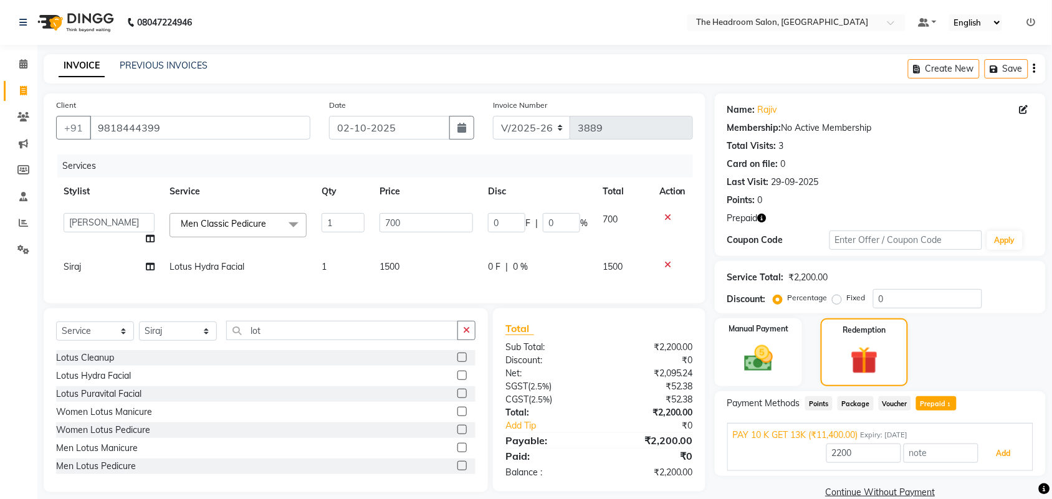
drag, startPoint x: 1009, startPoint y: 453, endPoint x: 1055, endPoint y: 468, distance: 49.1
click at [1024, 453] on button "Add" at bounding box center [1004, 453] width 46 height 21
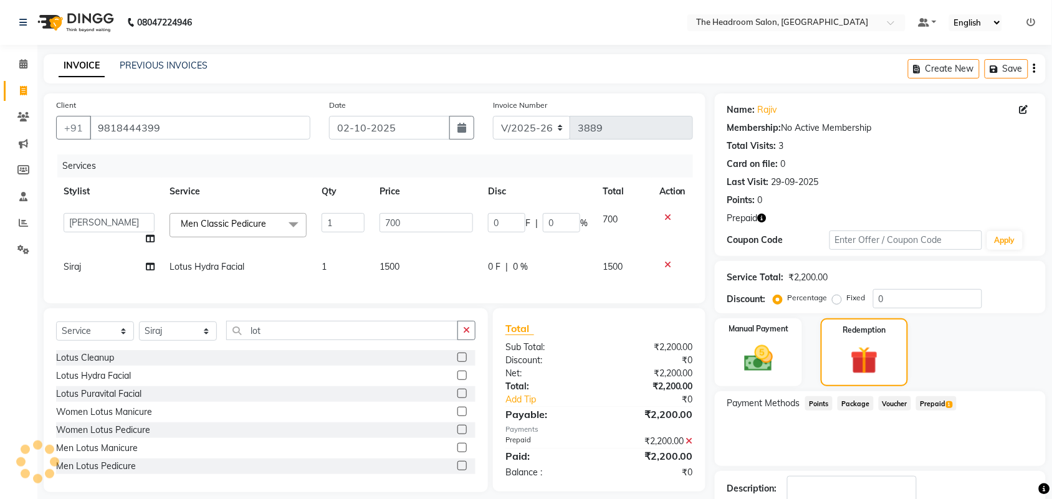
scroll to position [82, 0]
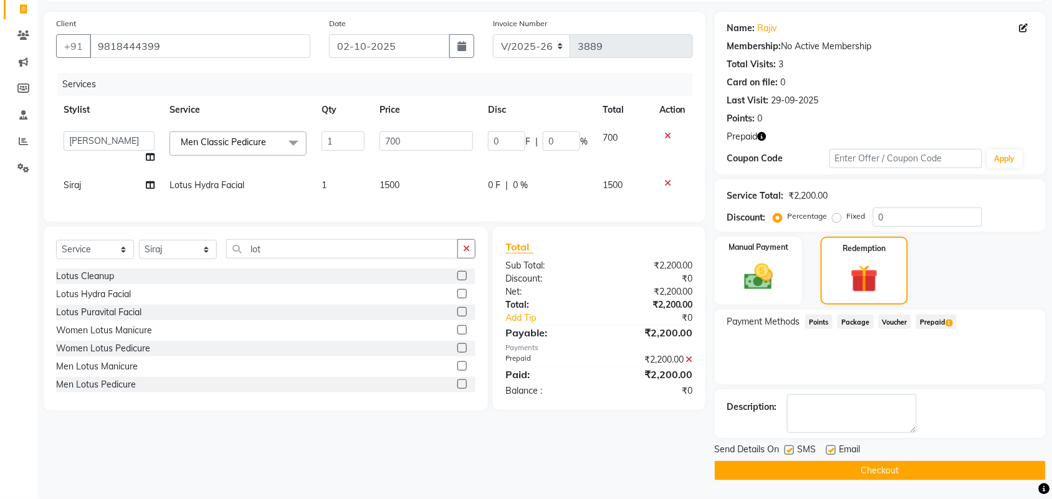
click at [1042, 473] on button "Checkout" at bounding box center [880, 470] width 331 height 19
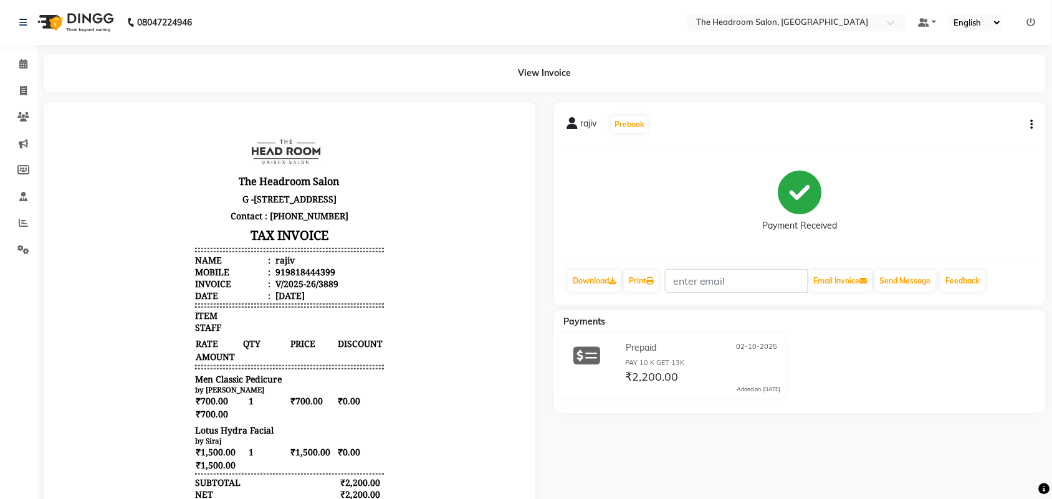
scroll to position [201, 0]
